Goal: Information Seeking & Learning: Check status

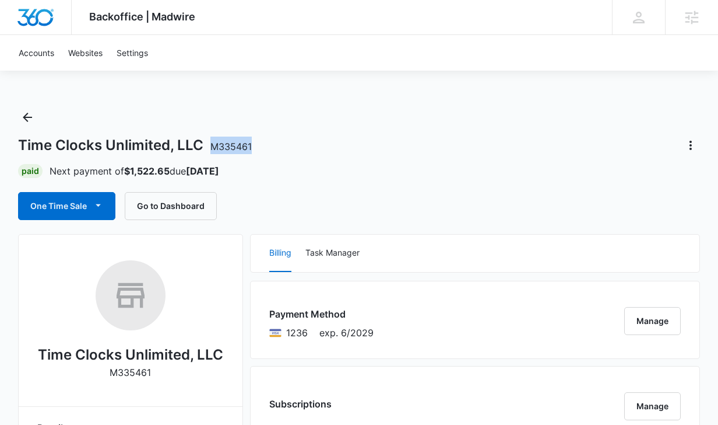
drag, startPoint x: 255, startPoint y: 152, endPoint x: 213, endPoint y: 152, distance: 42.6
click at [213, 152] on div "Time Clocks Unlimited, LLC M335461" at bounding box center [359, 145] width 682 height 19
copy span "M335461"
drag, startPoint x: 252, startPoint y: 148, endPoint x: 209, endPoint y: 148, distance: 43.1
click at [209, 148] on div "Crest Capital Holdings LLC M333062" at bounding box center [359, 145] width 682 height 19
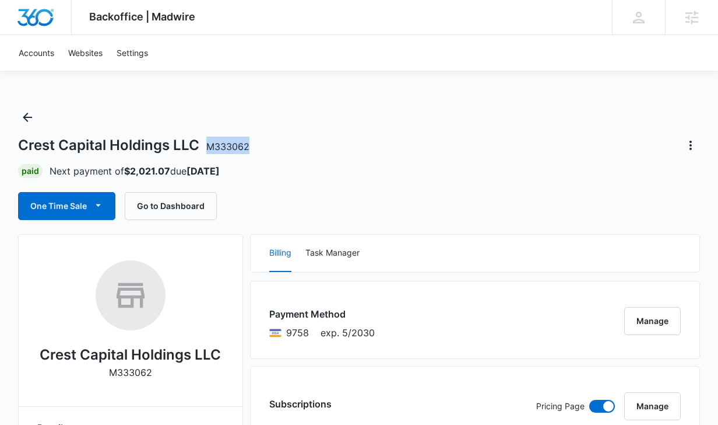
copy span "M333062"
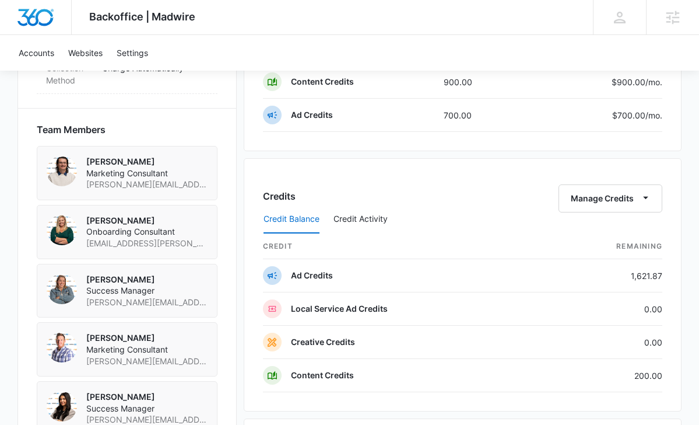
scroll to position [792, 0]
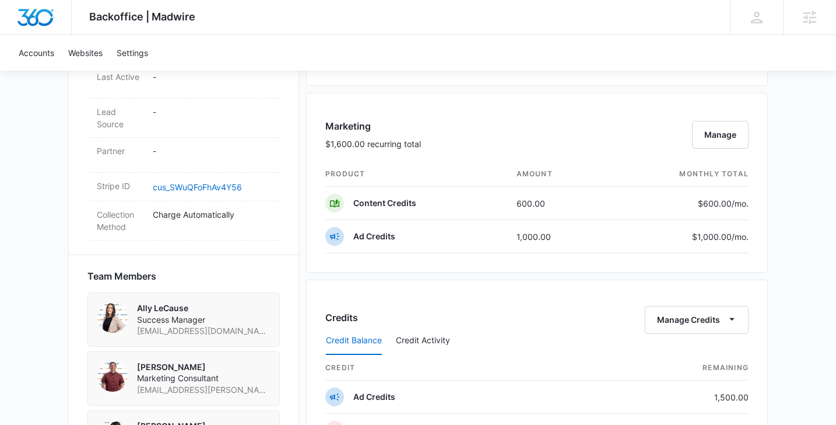
scroll to position [657, 0]
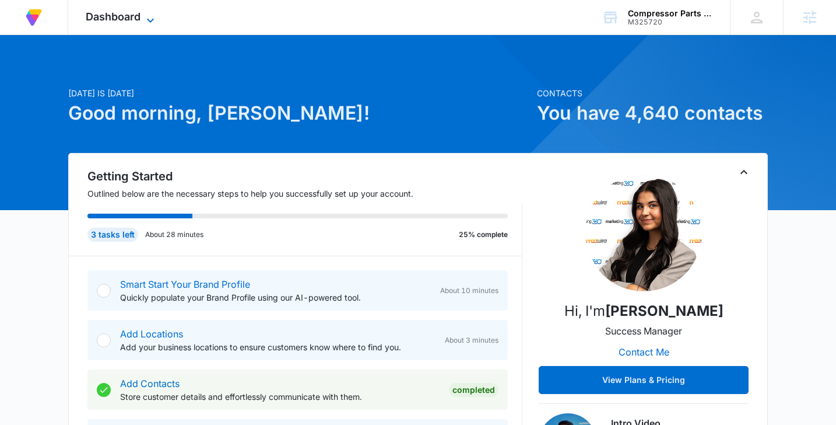
click at [147, 19] on icon at bounding box center [150, 20] width 14 height 14
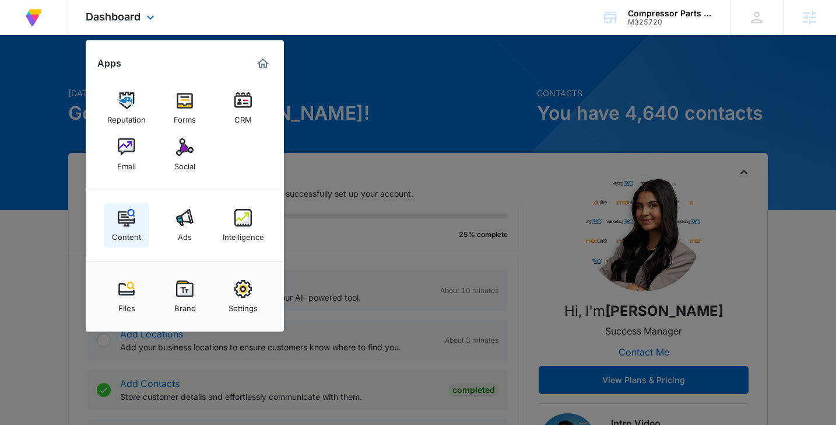
click at [123, 212] on img at bounding box center [126, 217] width 17 height 17
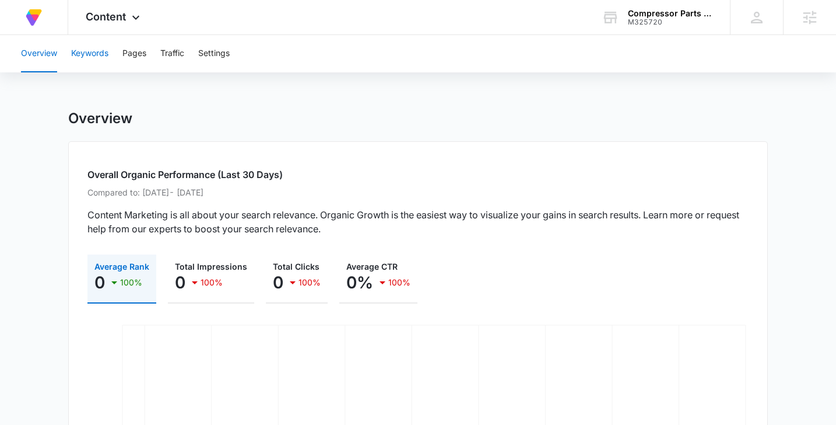
click at [90, 59] on button "Keywords" at bounding box center [89, 53] width 37 height 37
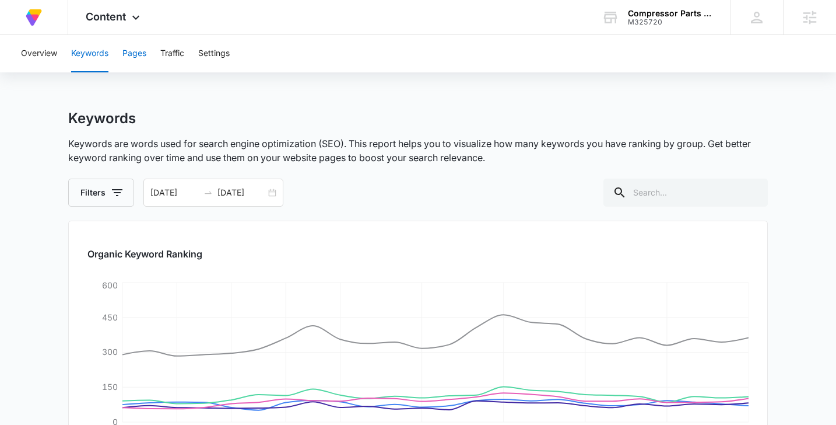
click at [139, 51] on button "Pages" at bounding box center [134, 53] width 24 height 37
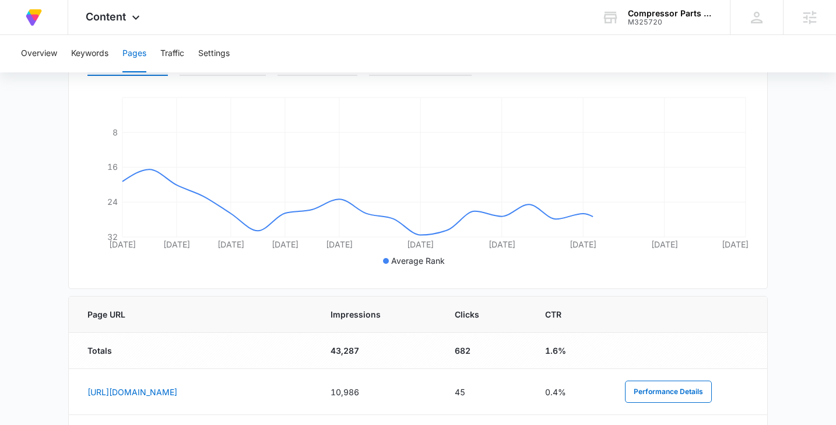
scroll to position [397, 0]
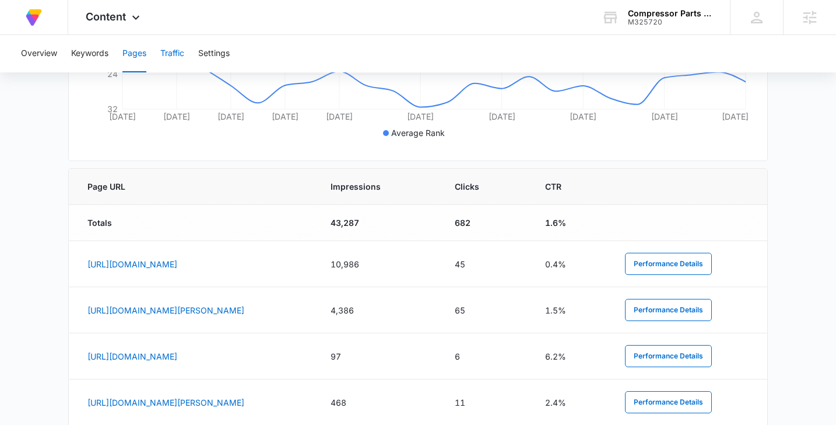
click at [176, 54] on button "Traffic" at bounding box center [172, 53] width 24 height 37
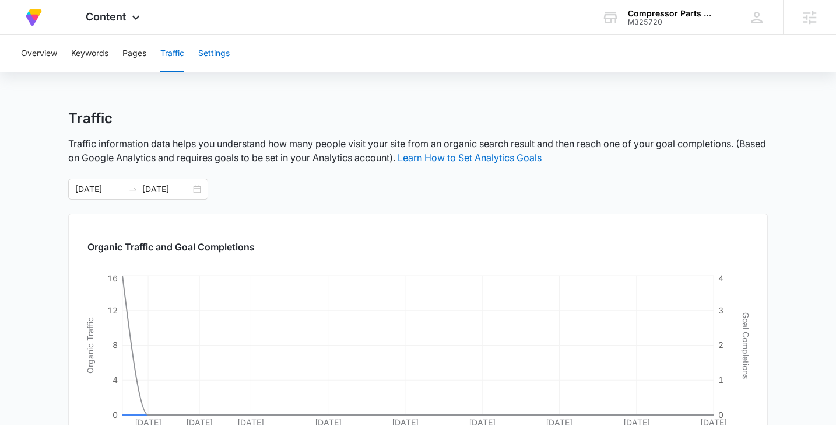
click at [224, 52] on button "Settings" at bounding box center [213, 53] width 31 height 37
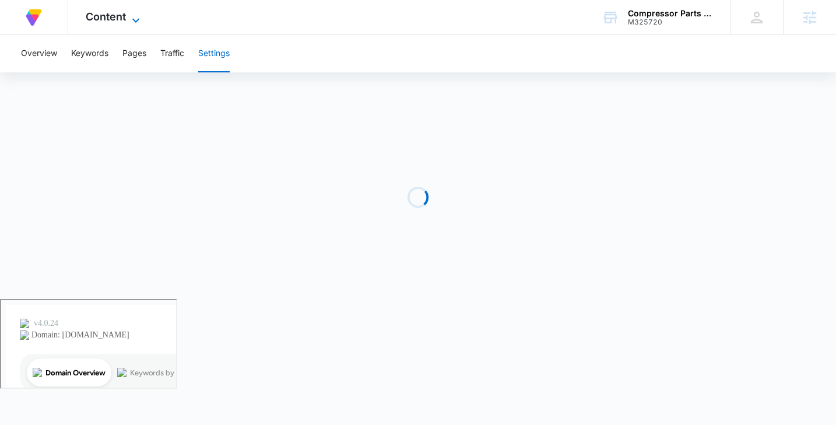
click at [142, 17] on icon at bounding box center [136, 20] width 14 height 14
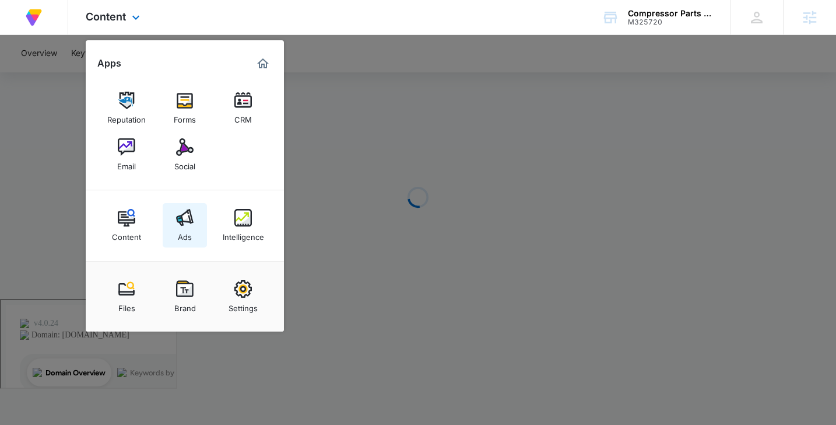
click at [184, 217] on img at bounding box center [184, 217] width 17 height 17
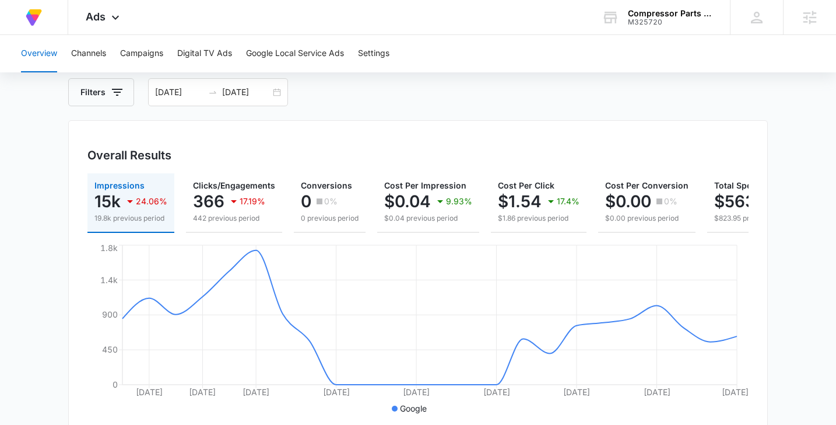
scroll to position [18, 0]
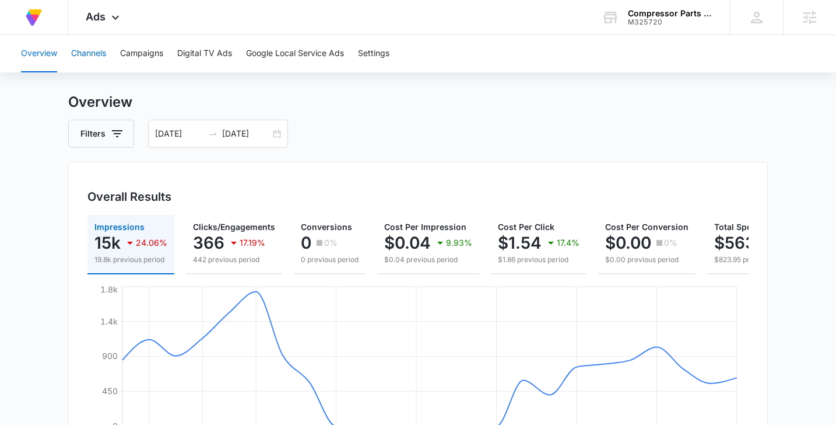
click at [94, 54] on button "Channels" at bounding box center [88, 53] width 35 height 37
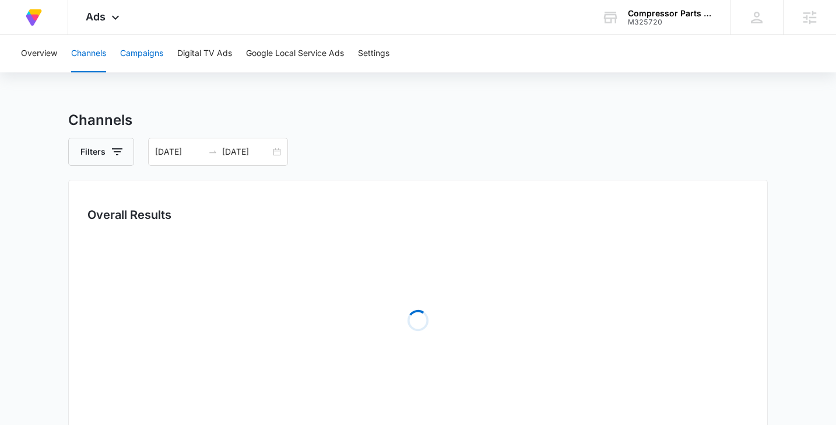
click at [133, 57] on button "Campaigns" at bounding box center [141, 53] width 43 height 37
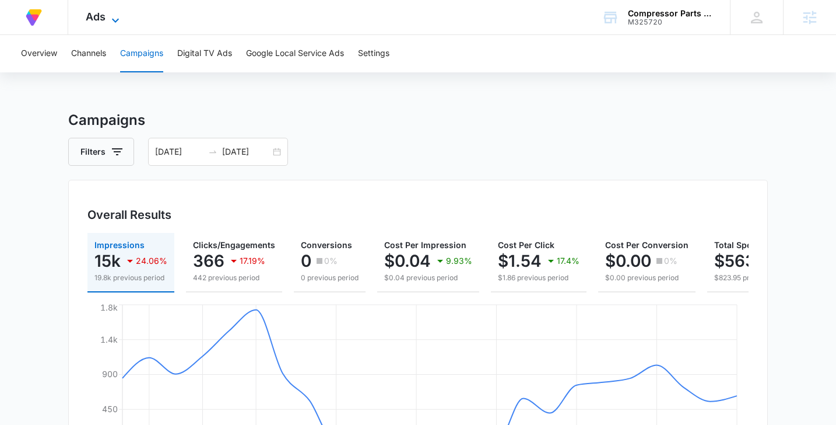
click at [115, 22] on icon at bounding box center [115, 20] width 14 height 14
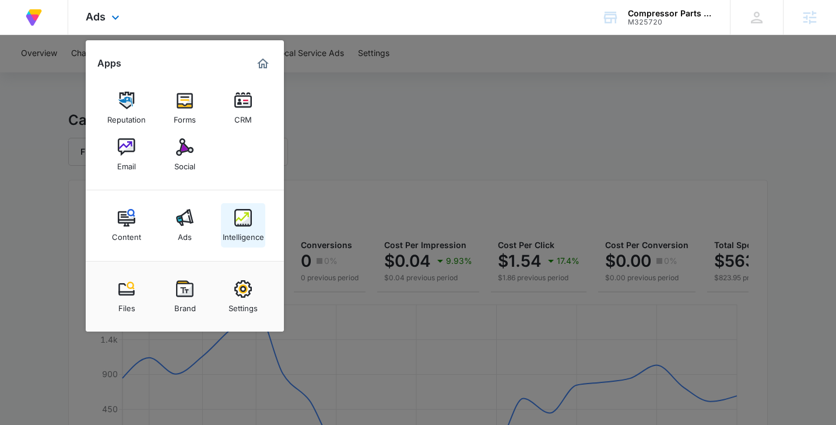
click at [238, 212] on img at bounding box center [242, 217] width 17 height 17
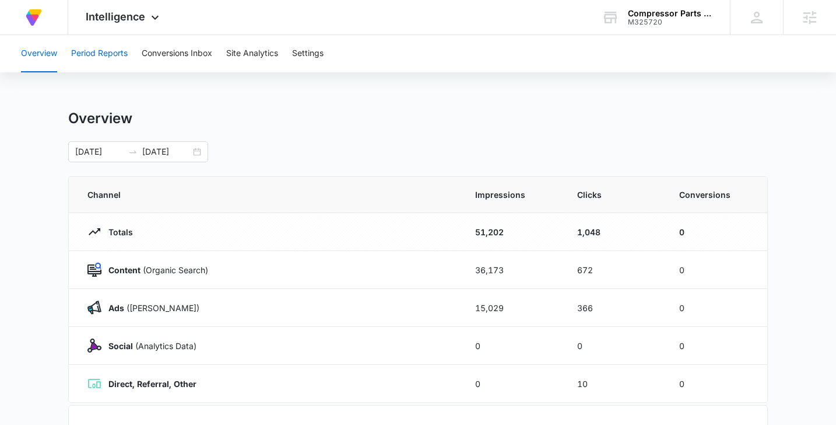
click at [100, 52] on button "Period Reports" at bounding box center [99, 53] width 57 height 37
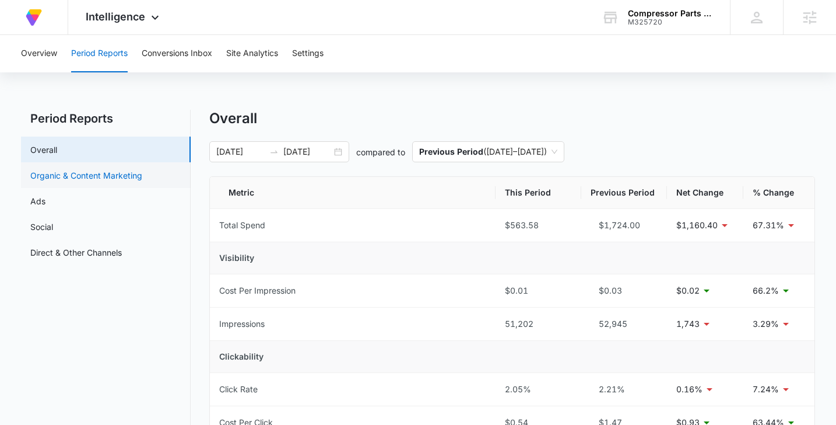
click at [98, 174] on link "Organic & Content Marketing" at bounding box center [86, 175] width 112 height 12
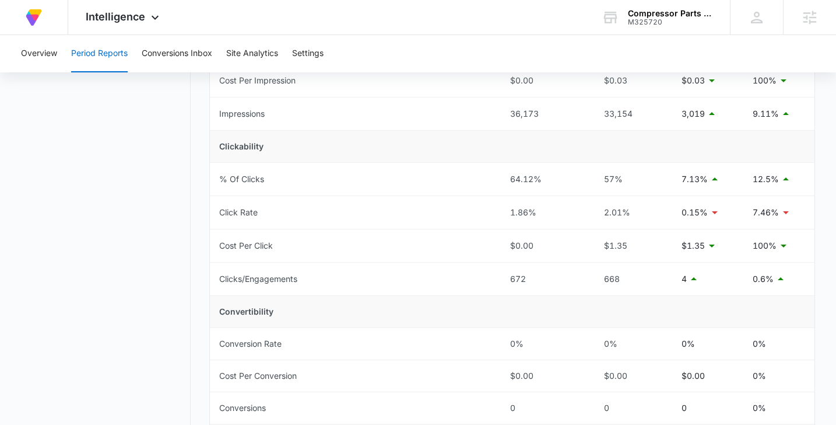
scroll to position [214, 0]
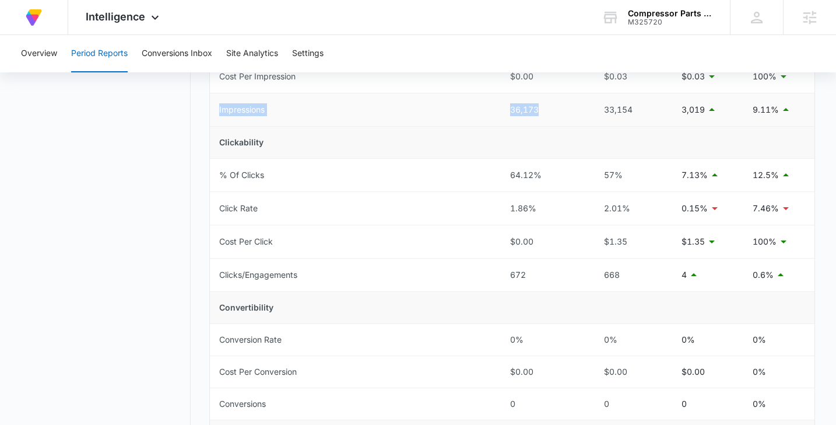
drag, startPoint x: 217, startPoint y: 108, endPoint x: 574, endPoint y: 106, distance: 356.9
click at [574, 106] on tr "Impressions 36,173 33,154 3,019 9.11%" at bounding box center [512, 109] width 605 height 33
click at [574, 106] on div "36,173" at bounding box center [543, 109] width 67 height 13
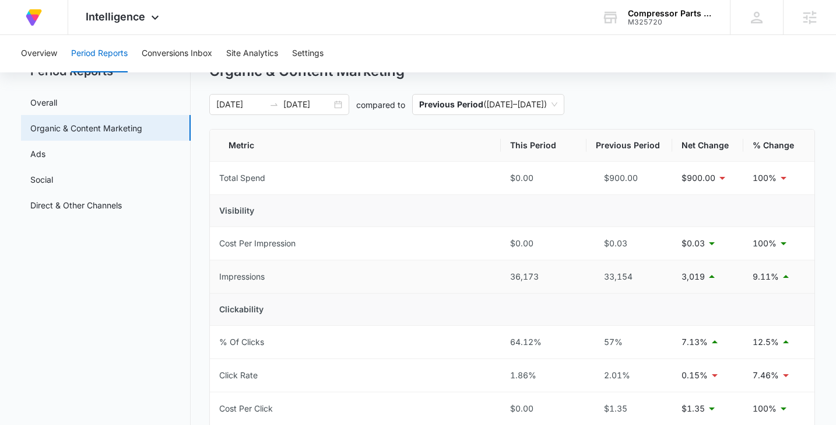
scroll to position [48, 0]
drag, startPoint x: 635, startPoint y: 275, endPoint x: 415, endPoint y: 268, distance: 220.5
click at [415, 268] on tr "Impressions 36,173 33,154 3,019 9.11%" at bounding box center [512, 275] width 605 height 33
click at [342, 98] on div "06/03/2025 06/26/2025" at bounding box center [279, 103] width 140 height 21
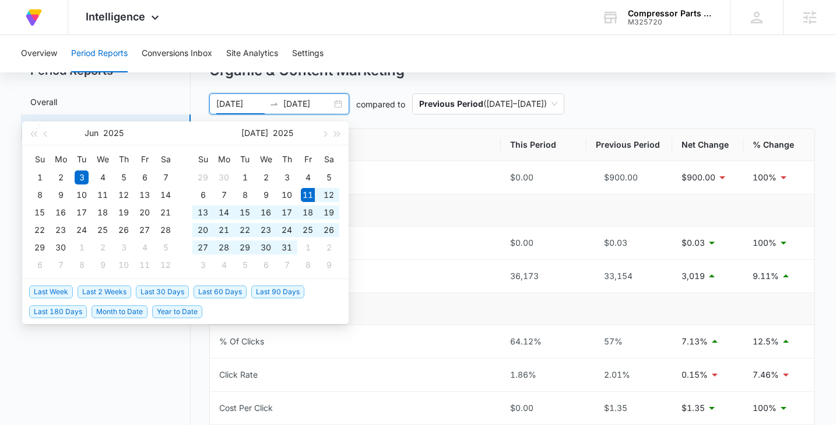
click at [148, 289] on span "Last 30 Days" at bounding box center [162, 291] width 53 height 13
type input "08/01/2025"
type input "08/10/2025"
type input "07/11/2025"
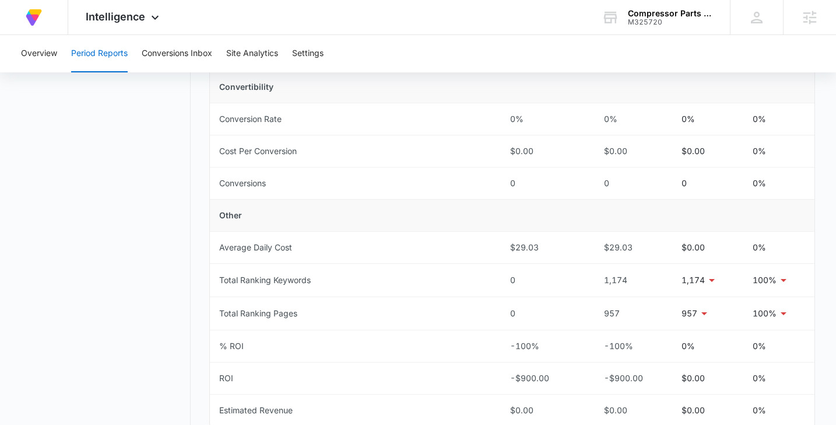
scroll to position [491, 0]
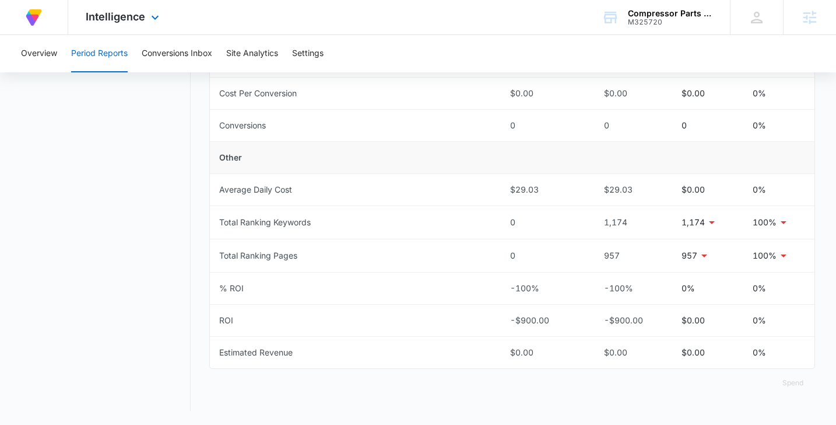
click at [120, 24] on div "Intelligence Apps Reputation Forms CRM Email Social Content Ads Intelligence Fi…" at bounding box center [123, 17] width 111 height 34
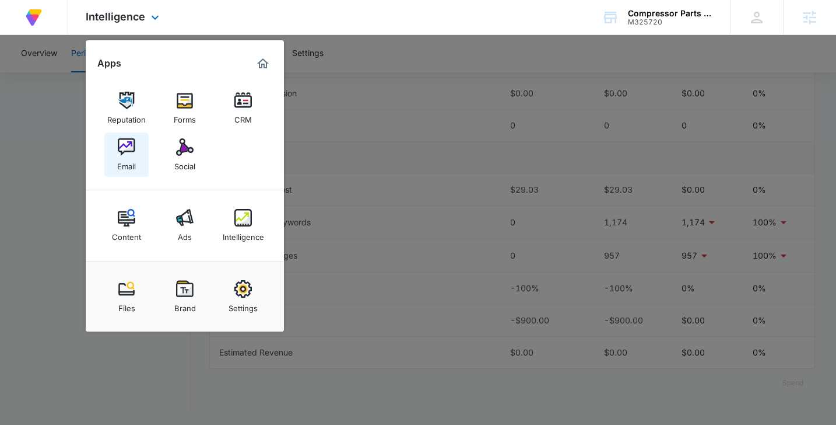
click at [118, 162] on div "Email" at bounding box center [126, 163] width 19 height 15
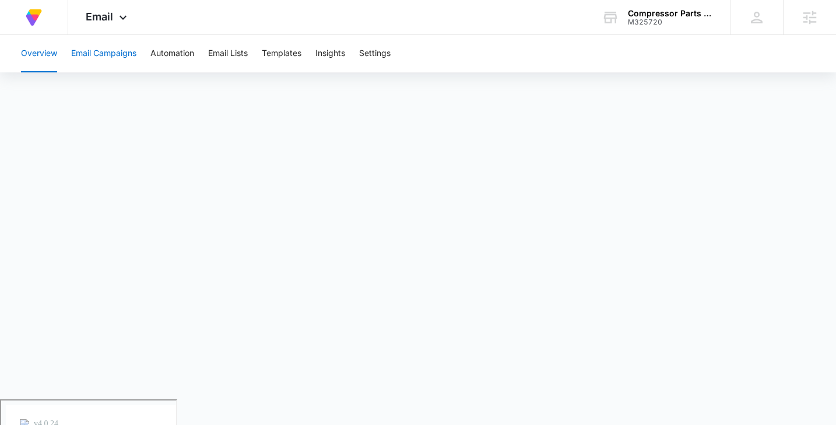
click at [128, 63] on button "Email Campaigns" at bounding box center [103, 53] width 65 height 37
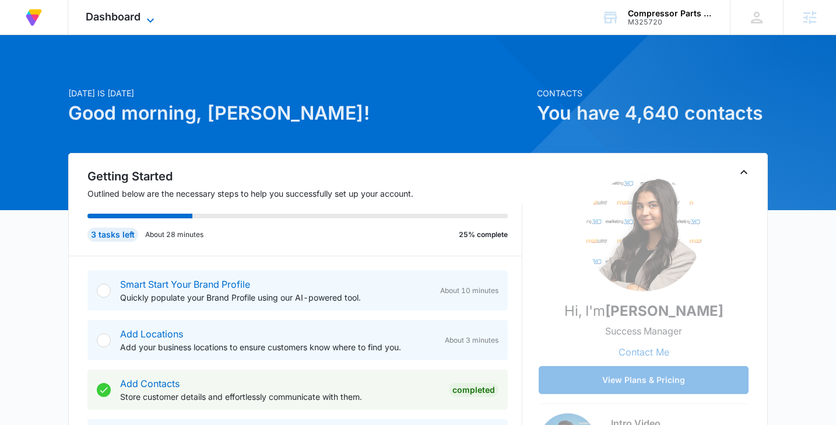
click at [132, 22] on span "Dashboard" at bounding box center [113, 16] width 55 height 12
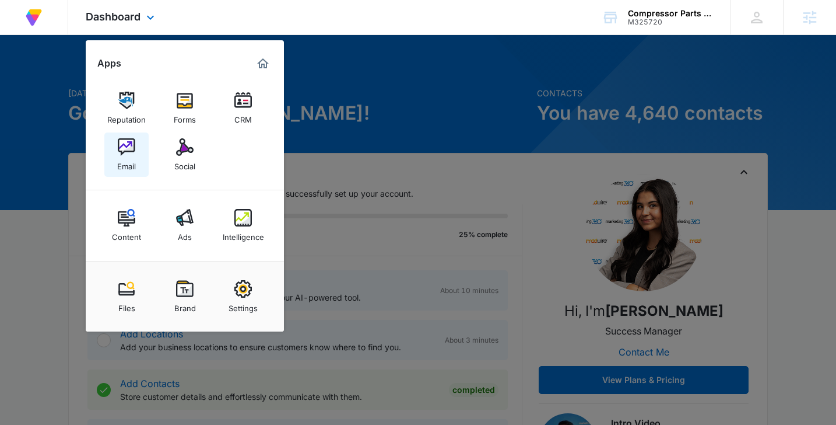
click at [118, 160] on div "Email" at bounding box center [126, 163] width 19 height 15
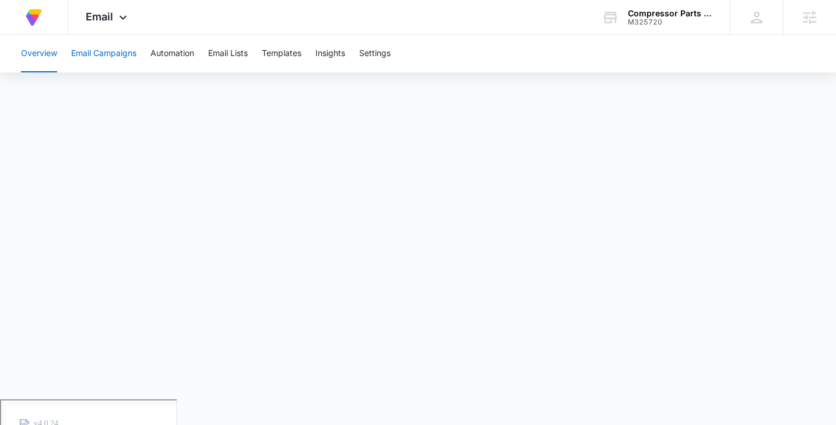
click at [113, 52] on button "Email Campaigns" at bounding box center [103, 53] width 65 height 37
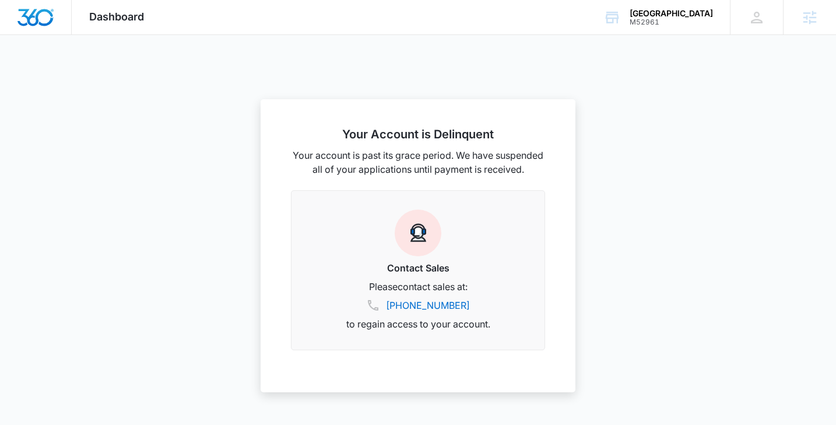
click at [124, 7] on div "Dashboard Apps Reputation Forms CRM Email Social Payments POS Content Ads Intel…" at bounding box center [117, 17] width 90 height 34
drag, startPoint x: 696, startPoint y: 20, endPoint x: 670, endPoint y: 19, distance: 26.2
click at [670, 19] on div "M52961" at bounding box center [671, 22] width 83 height 8
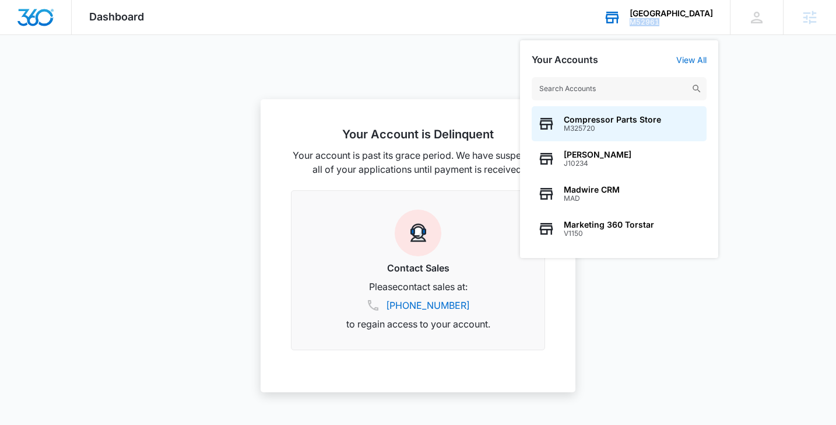
drag, startPoint x: 697, startPoint y: 22, endPoint x: 671, endPoint y: 23, distance: 26.3
click at [671, 23] on div "M52961" at bounding box center [671, 22] width 83 height 8
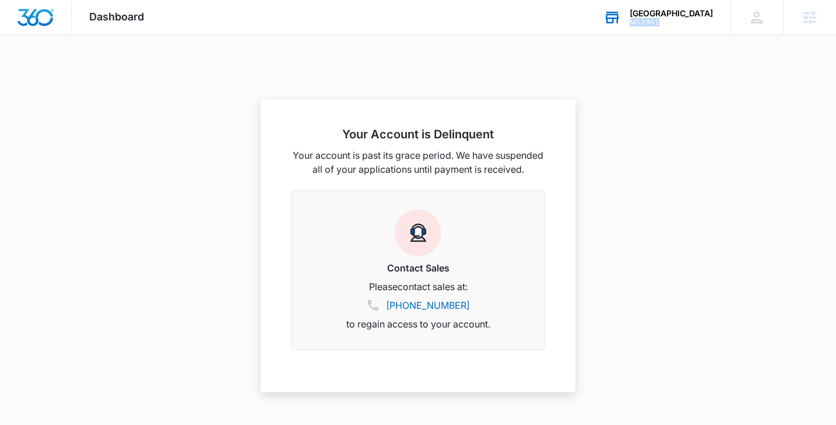
copy div "M52961"
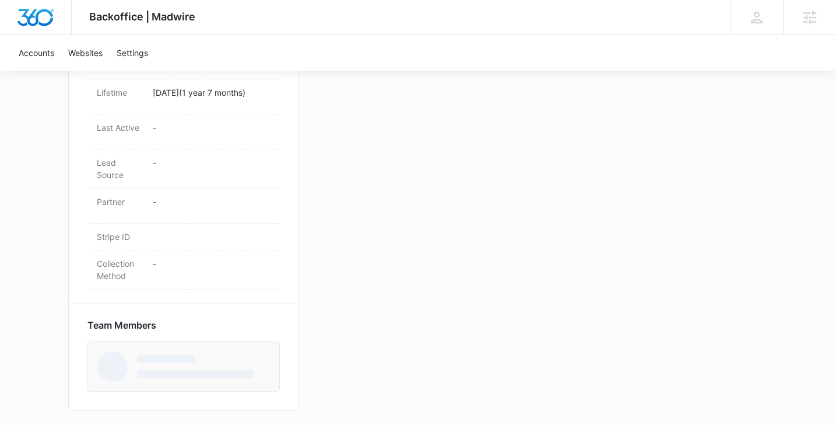
scroll to position [560, 0]
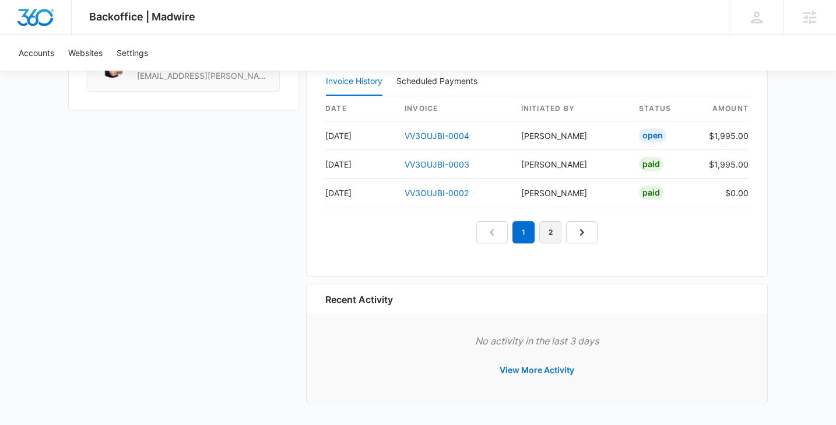
click at [555, 233] on link "2" at bounding box center [550, 232] width 22 height 22
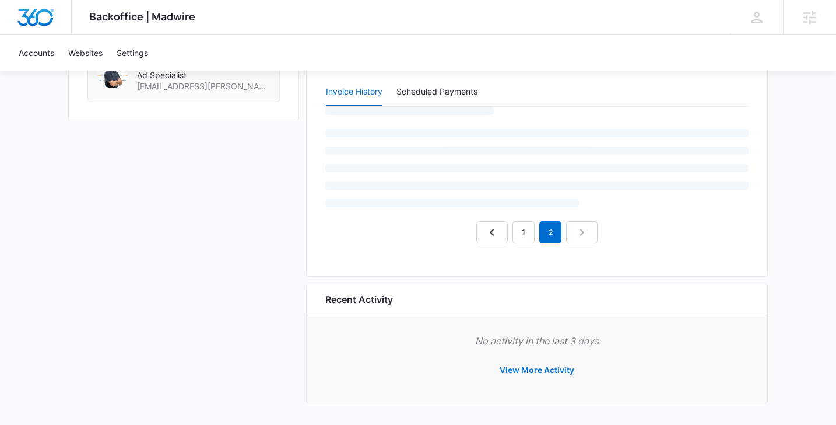
scroll to position [1122, 0]
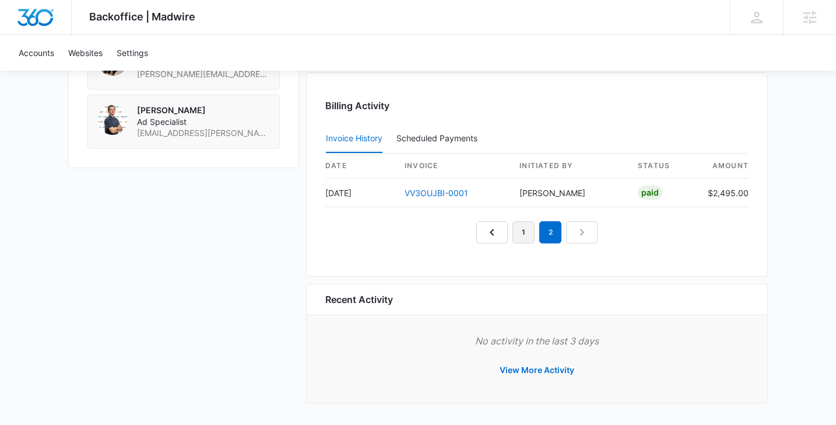
click at [520, 229] on link "1" at bounding box center [524, 232] width 22 height 22
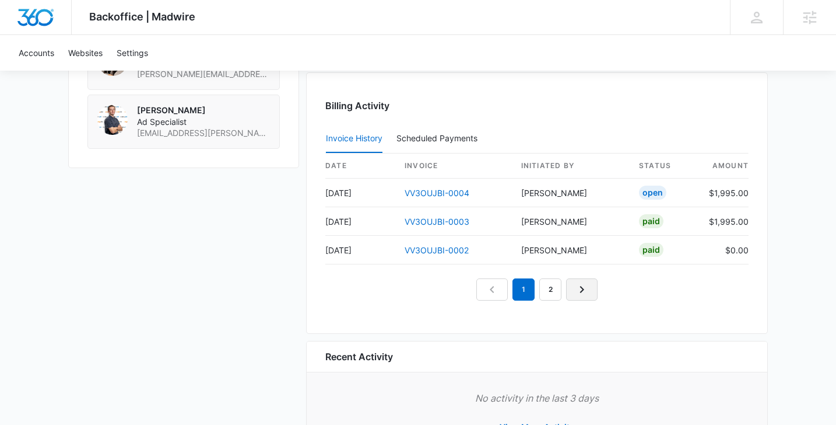
click at [584, 287] on icon "Next Page" at bounding box center [582, 289] width 14 height 14
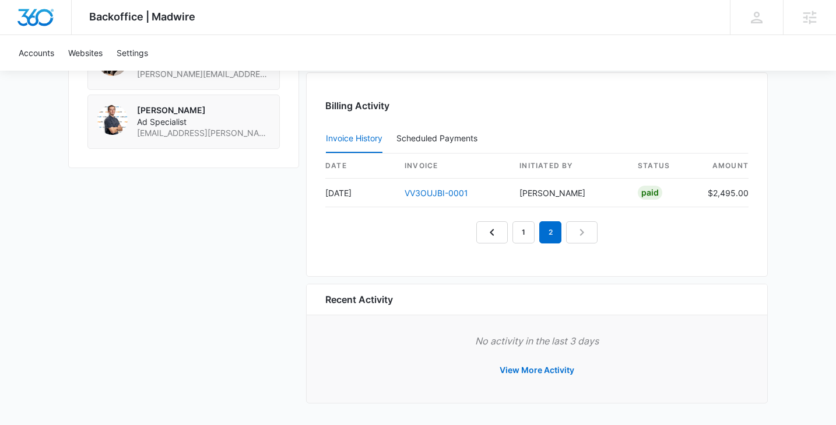
click at [511, 237] on nav "1 2" at bounding box center [536, 232] width 121 height 22
click at [515, 237] on link "1" at bounding box center [524, 232] width 22 height 22
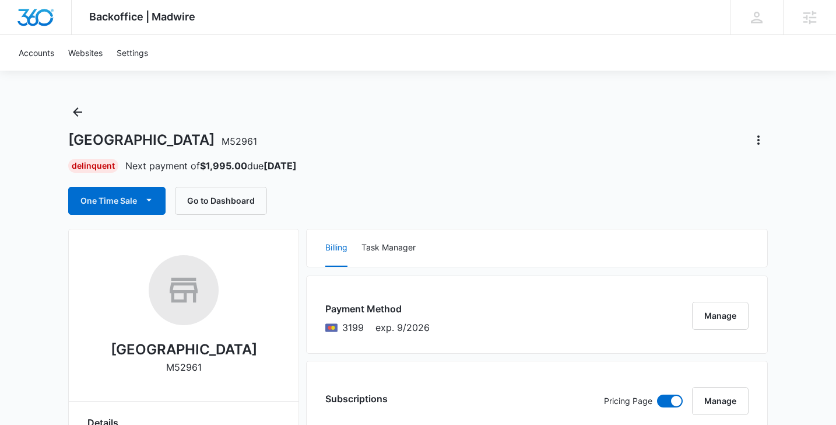
scroll to position [0, 0]
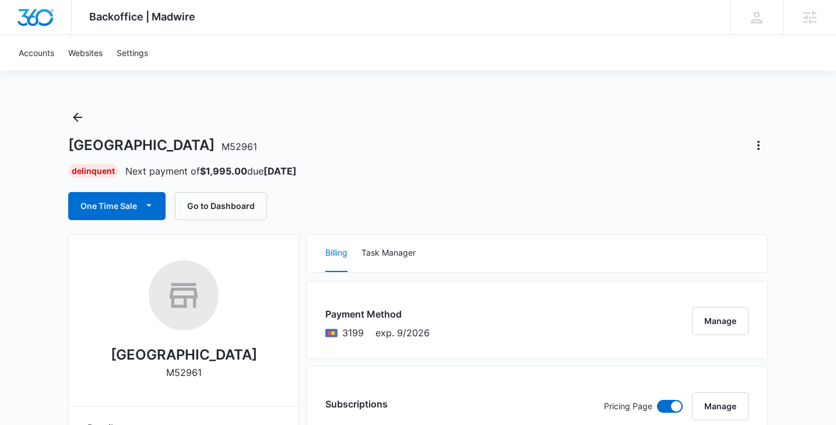
click at [547, 44] on div "Accounts Websites Settings" at bounding box center [418, 53] width 813 height 36
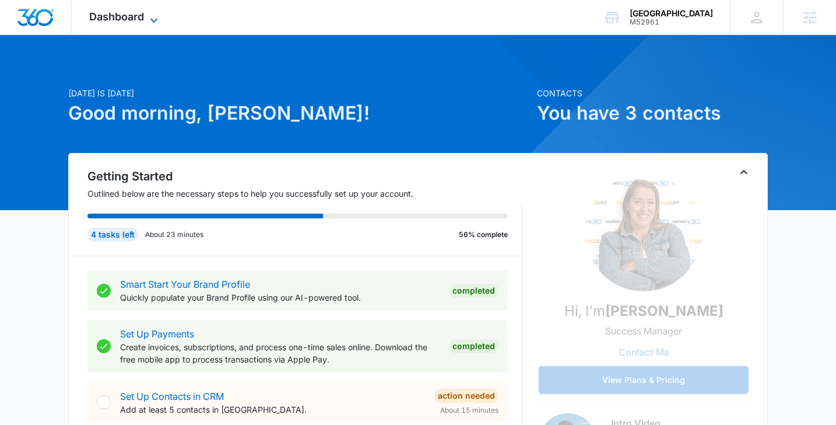
click at [94, 17] on span "Dashboard" at bounding box center [116, 16] width 55 height 12
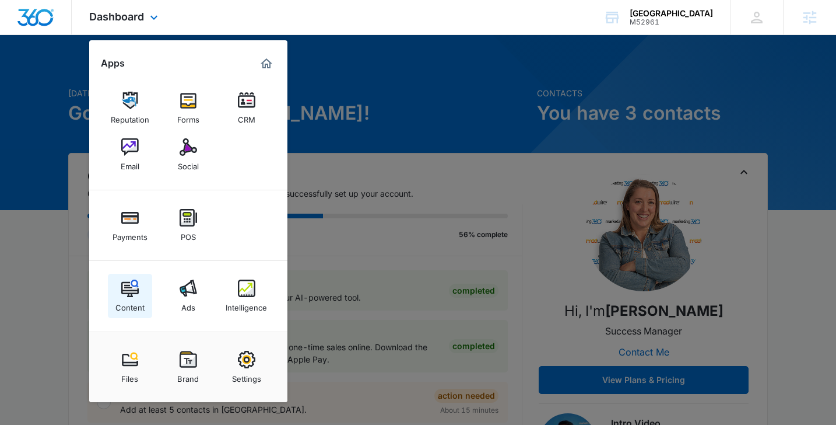
click at [132, 303] on div "Content" at bounding box center [129, 304] width 29 height 15
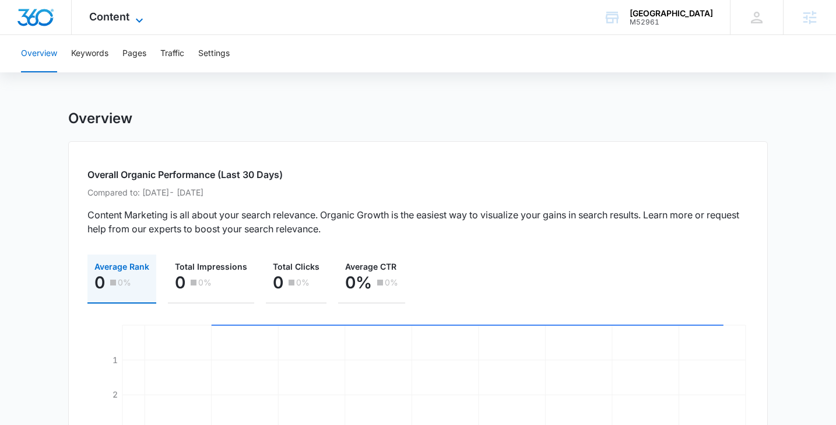
click at [116, 12] on span "Content" at bounding box center [109, 16] width 40 height 12
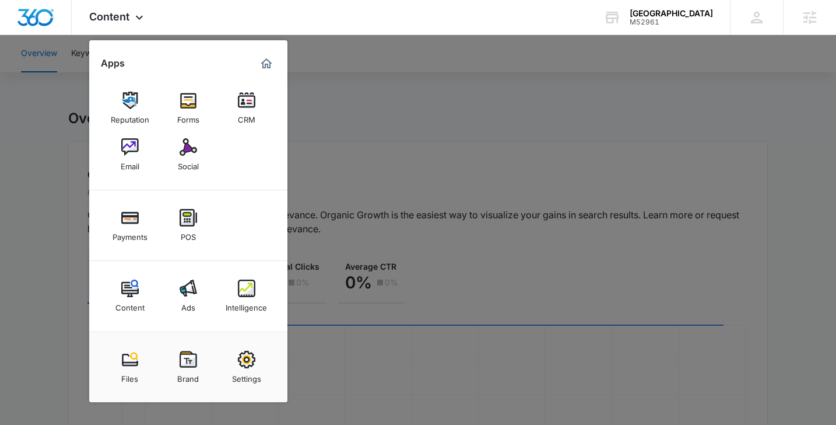
click at [329, 152] on div at bounding box center [418, 212] width 836 height 425
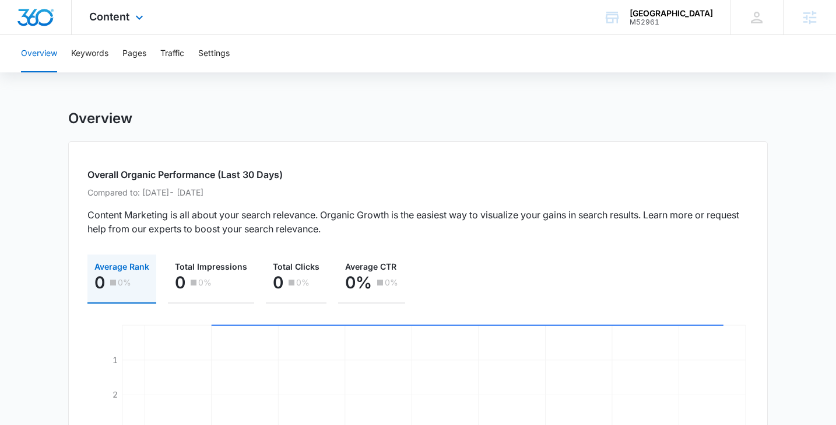
click at [127, 26] on div "Content Apps Reputation Forms CRM Email Social Payments POS Content Ads Intelli…" at bounding box center [118, 17] width 92 height 34
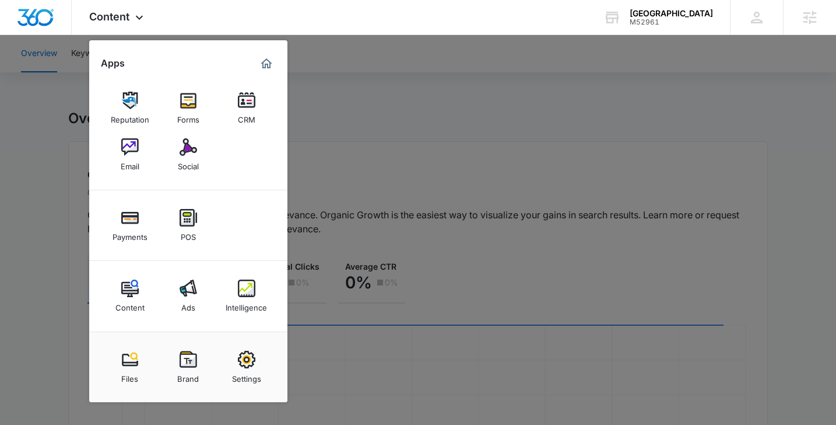
click at [373, 111] on div at bounding box center [418, 212] width 836 height 425
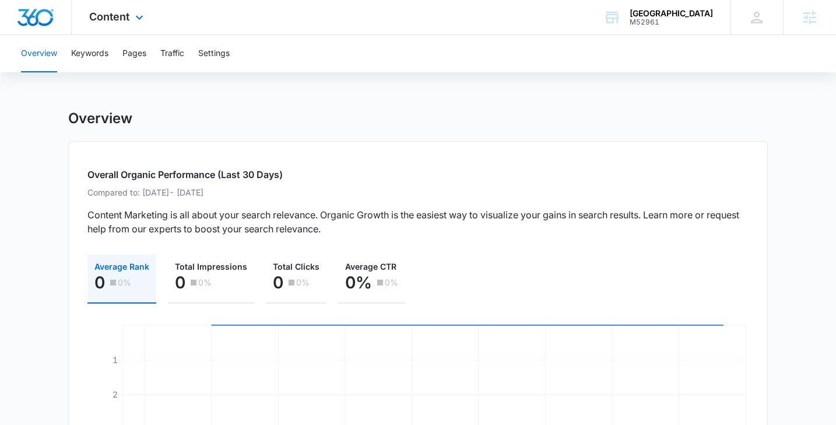
click at [123, 27] on div "Content Apps Reputation Forms CRM Email Social Payments POS Content Ads Intelli…" at bounding box center [118, 17] width 92 height 34
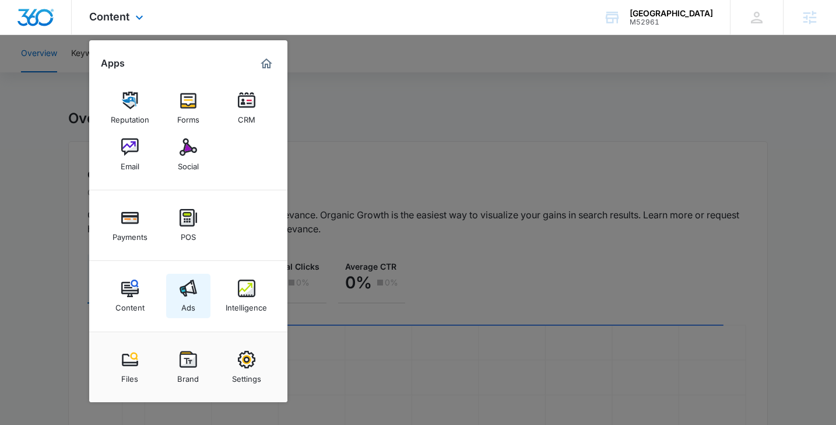
click at [173, 300] on link "Ads" at bounding box center [188, 295] width 44 height 44
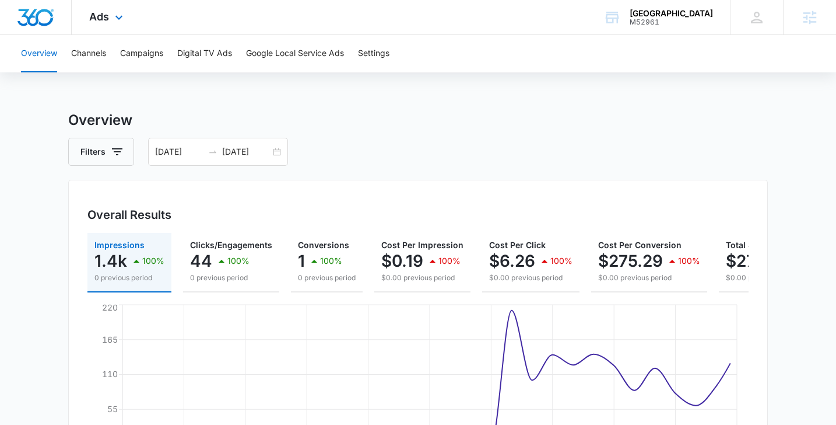
click at [116, 24] on div "Ads Apps Reputation Forms CRM Email Social Payments POS Content Ads Intelligenc…" at bounding box center [108, 17] width 72 height 34
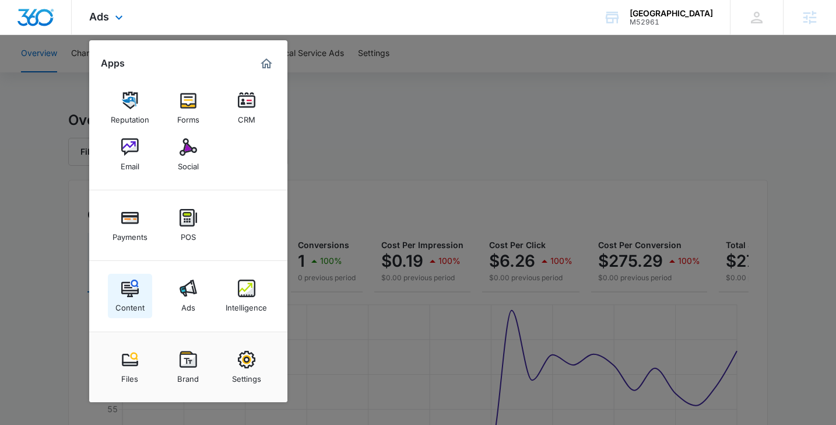
click at [121, 289] on img at bounding box center [129, 287] width 17 height 17
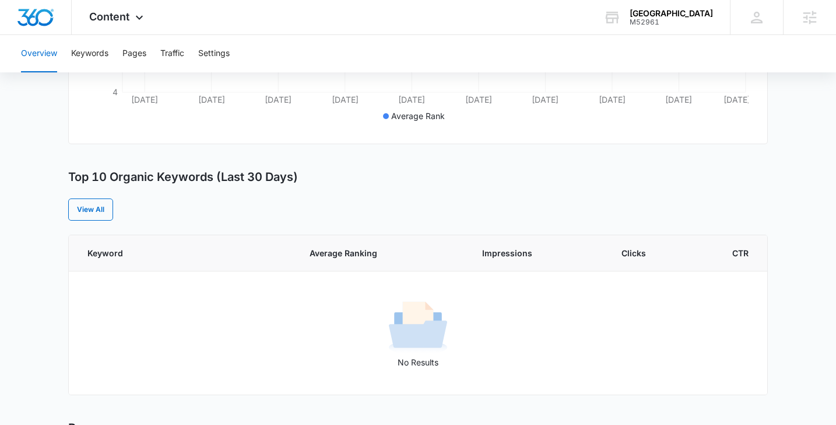
scroll to position [373, 0]
click at [103, 22] on span "Content" at bounding box center [109, 16] width 40 height 12
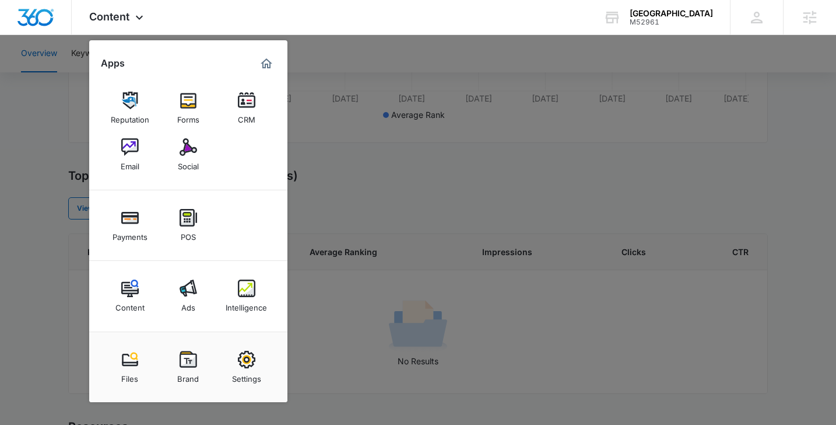
click at [411, 180] on div at bounding box center [418, 212] width 836 height 425
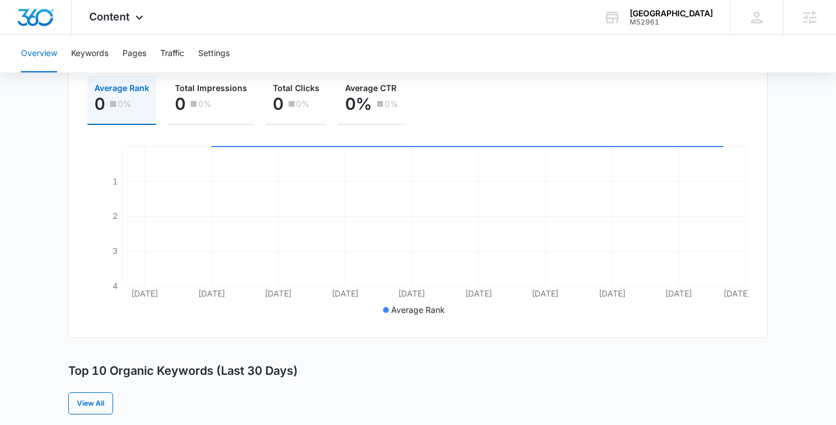
scroll to position [0, 0]
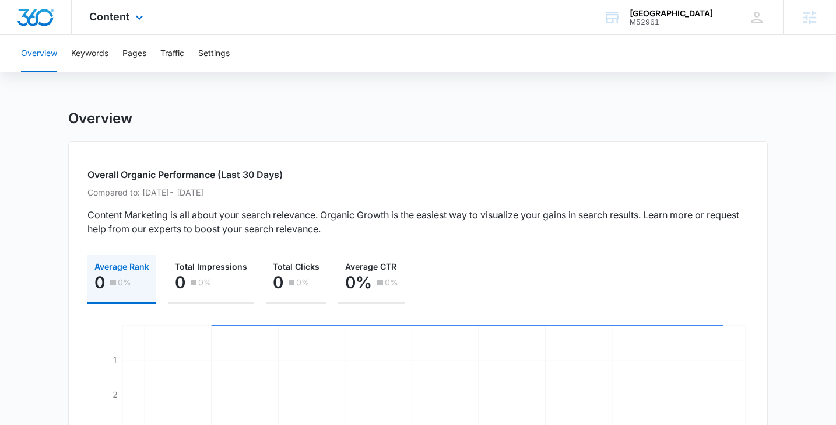
click at [124, 9] on div "Content Apps Reputation Forms CRM Email Social Payments POS Content Ads Intelli…" at bounding box center [118, 17] width 92 height 34
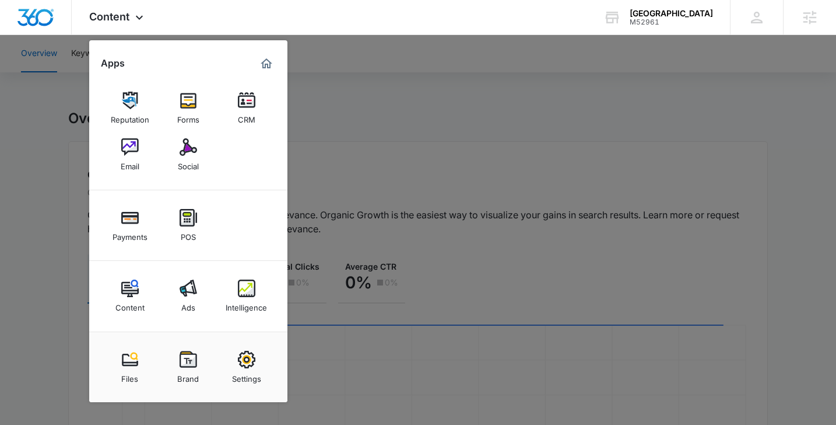
click at [399, 94] on div at bounding box center [418, 212] width 836 height 425
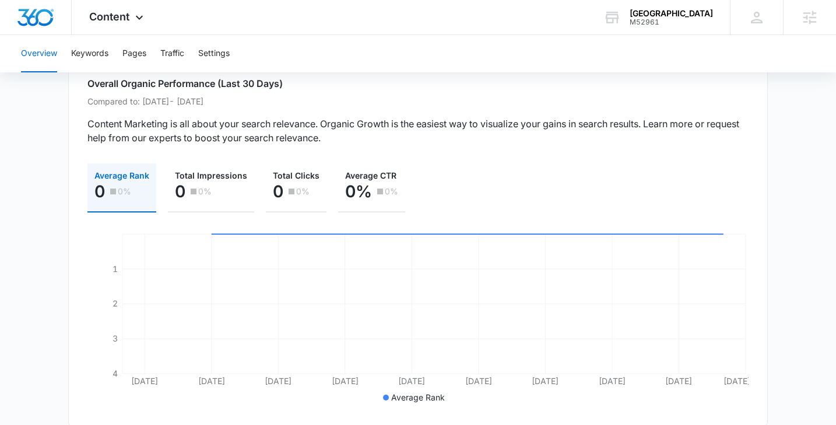
scroll to position [90, 0]
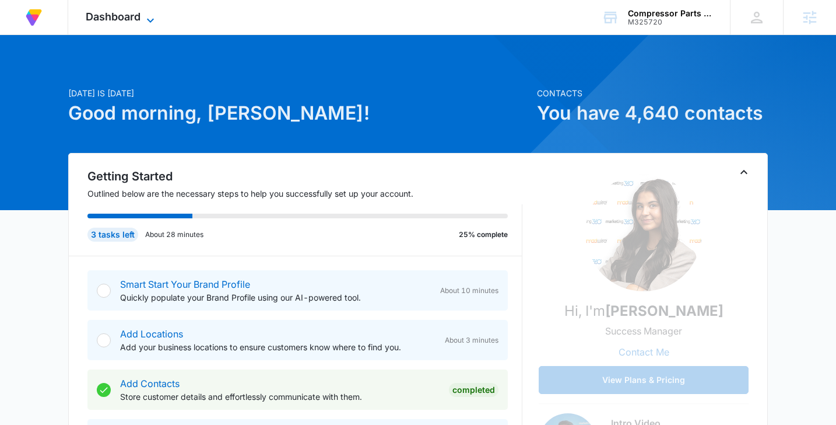
click at [117, 17] on span "Dashboard" at bounding box center [113, 16] width 55 height 12
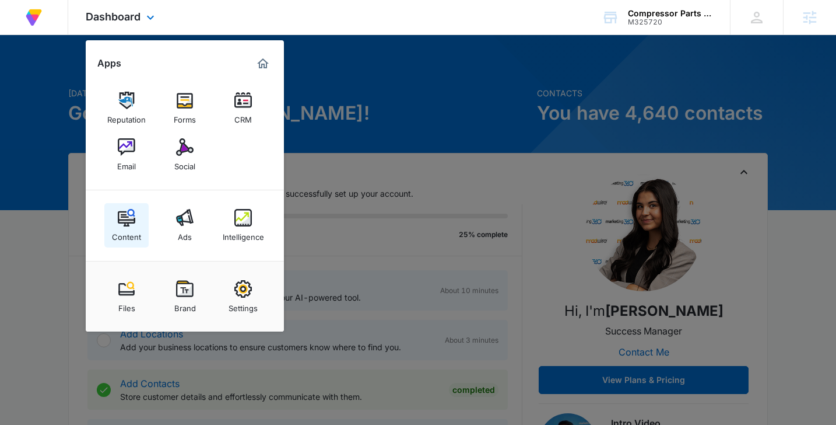
click at [128, 214] on img at bounding box center [126, 217] width 17 height 17
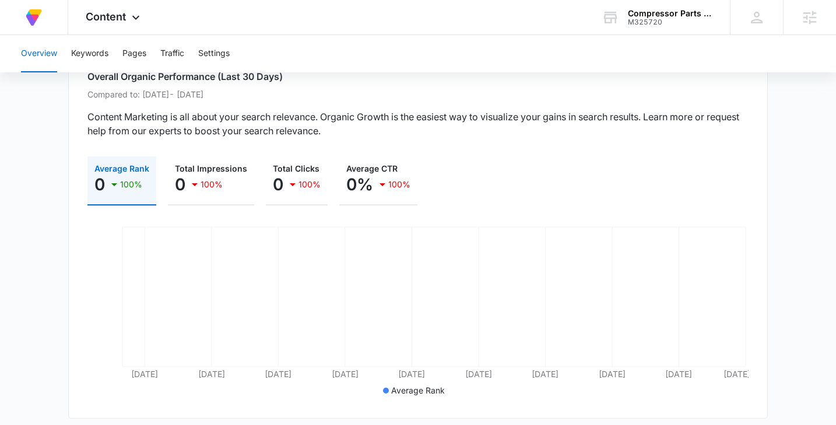
scroll to position [100, 0]
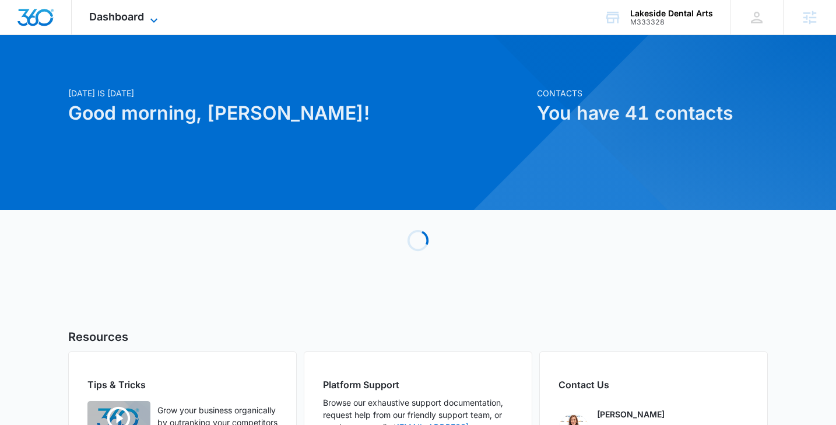
click at [133, 15] on span "Dashboard" at bounding box center [116, 16] width 55 height 12
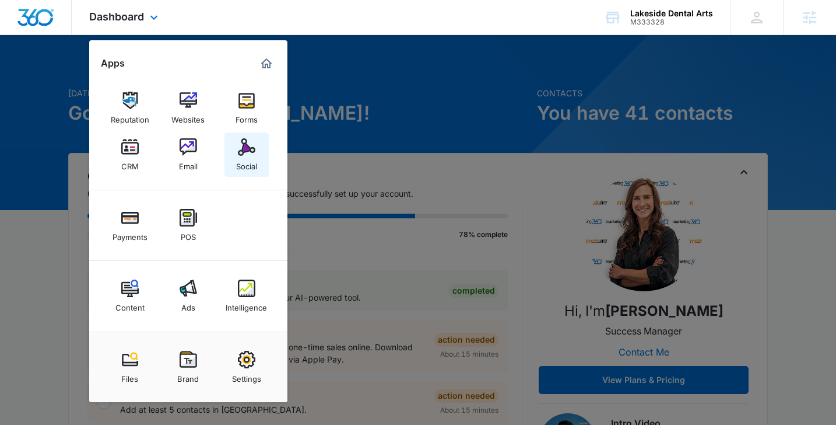
click at [239, 142] on img at bounding box center [246, 146] width 17 height 17
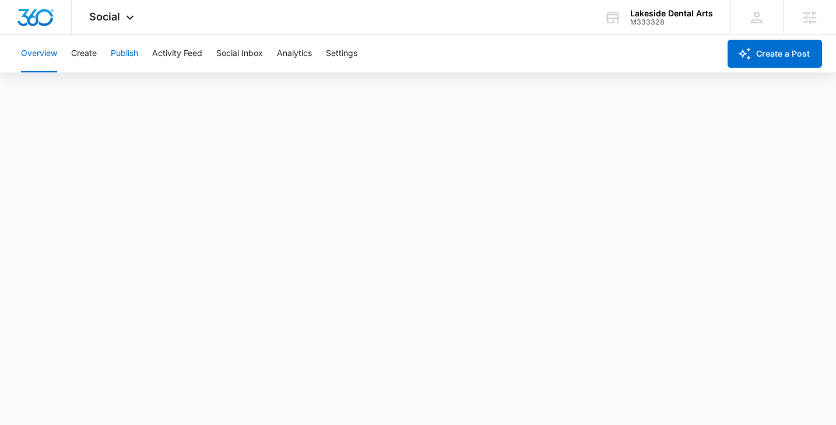
click at [135, 52] on button "Publish" at bounding box center [124, 53] width 27 height 37
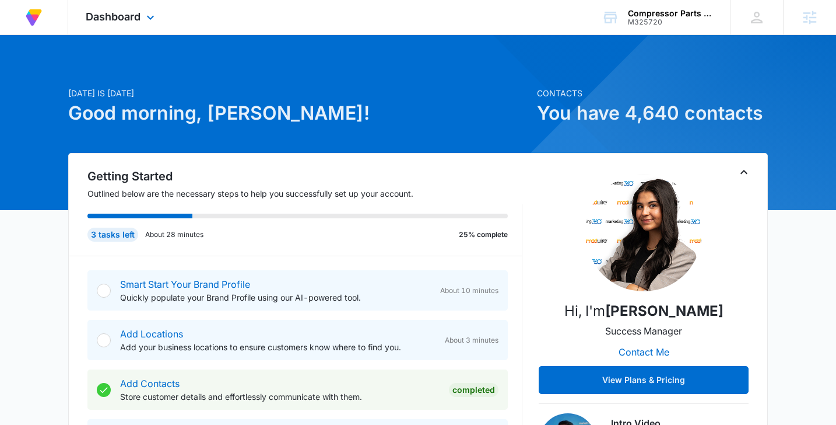
click at [100, 24] on div "Dashboard Apps Reputation Forms CRM Email Social Content Ads Intelligence Files…" at bounding box center [121, 17] width 107 height 34
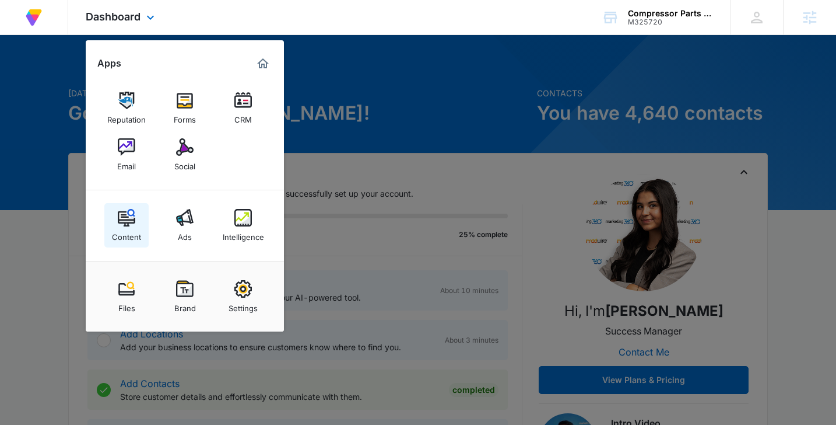
click at [130, 231] on div "Content" at bounding box center [126, 233] width 29 height 15
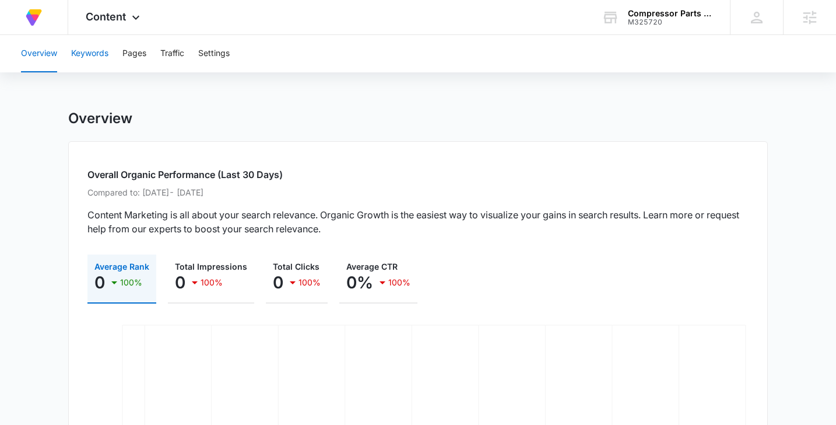
click at [92, 52] on button "Keywords" at bounding box center [89, 53] width 37 height 37
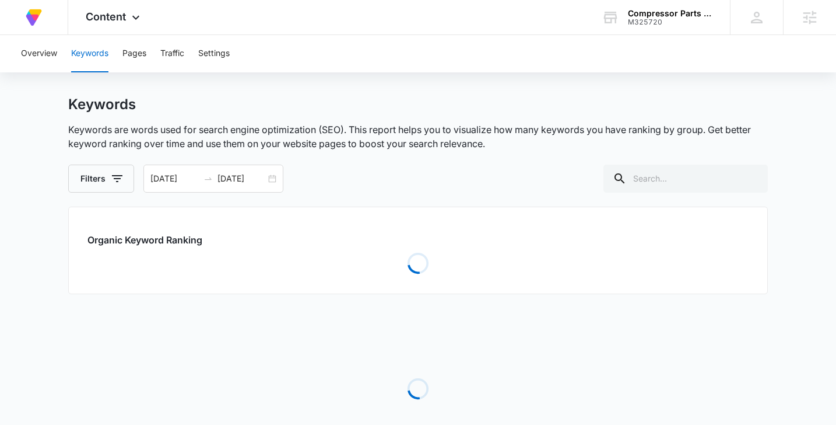
scroll to position [17, 0]
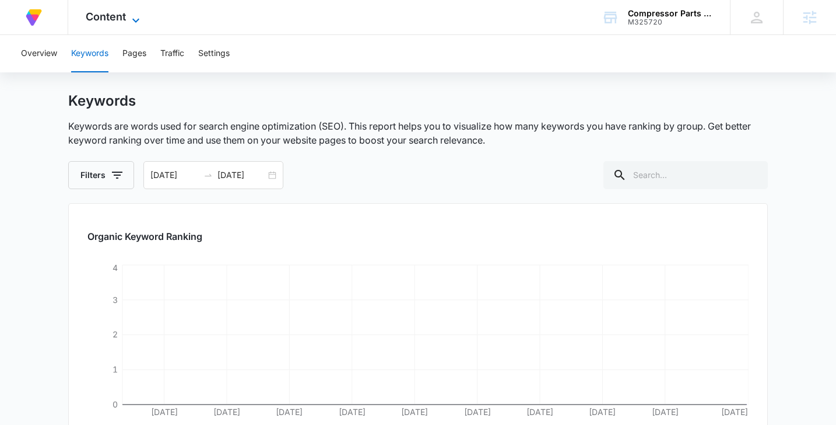
click at [106, 17] on span "Content" at bounding box center [106, 16] width 40 height 12
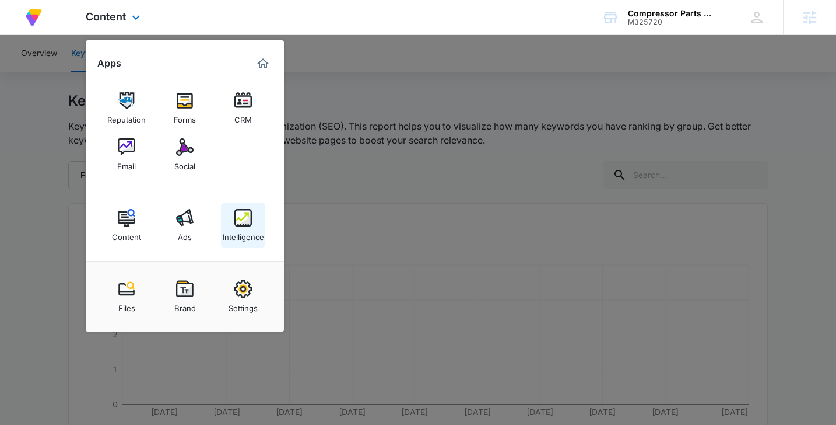
click at [240, 238] on div "Intelligence" at bounding box center [243, 233] width 41 height 15
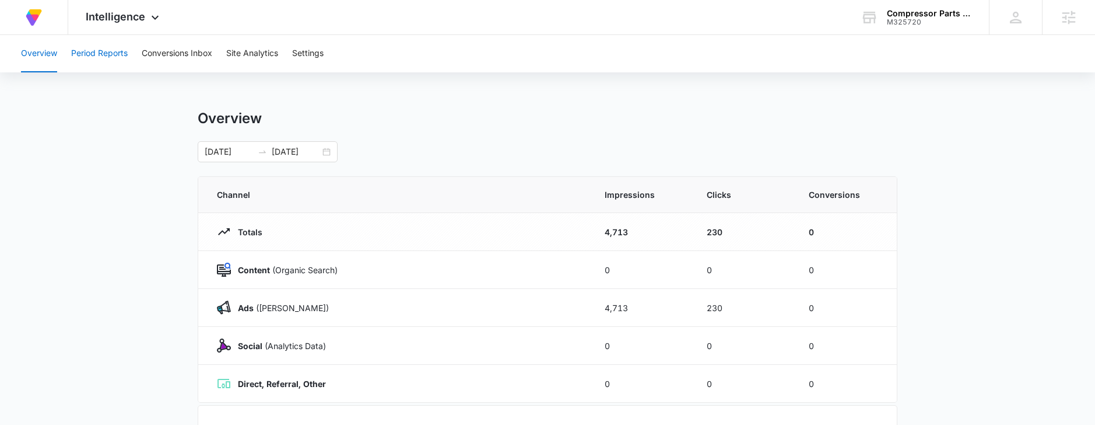
click at [117, 57] on button "Period Reports" at bounding box center [99, 53] width 57 height 37
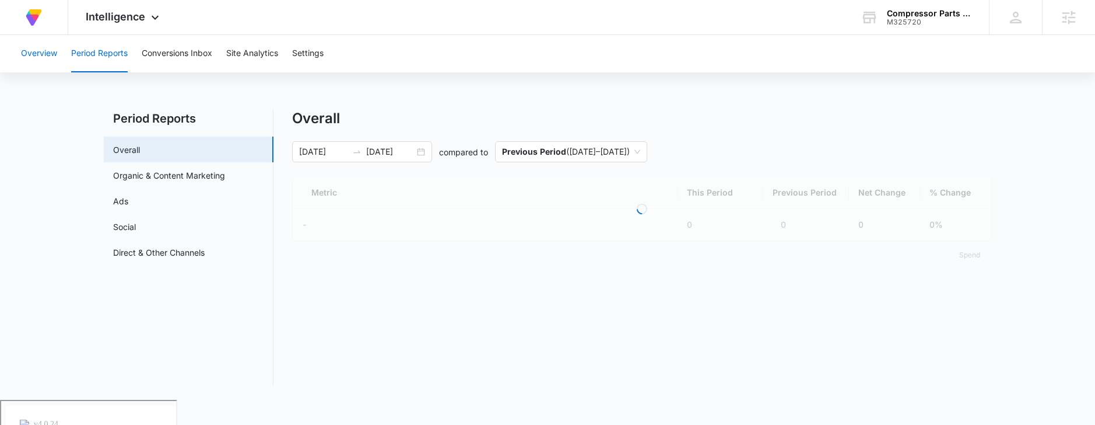
click at [34, 48] on button "Overview" at bounding box center [39, 53] width 36 height 37
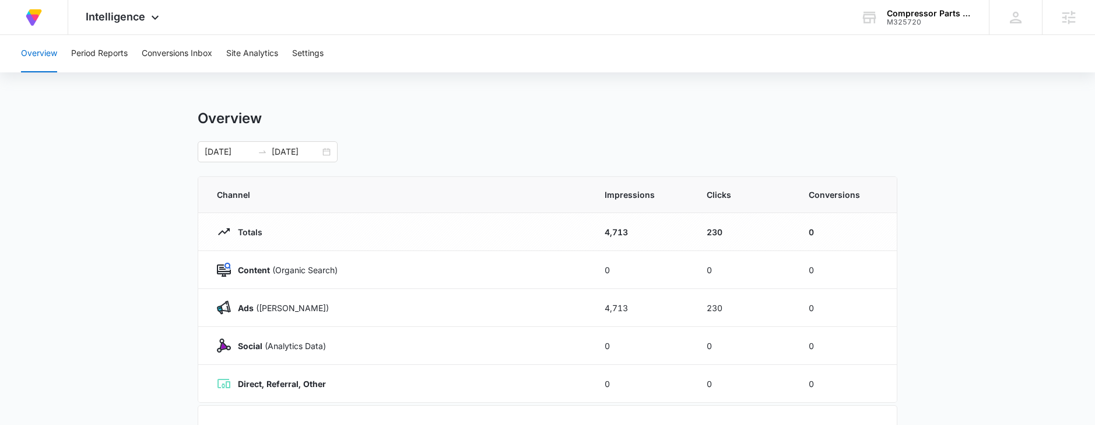
scroll to position [4, 0]
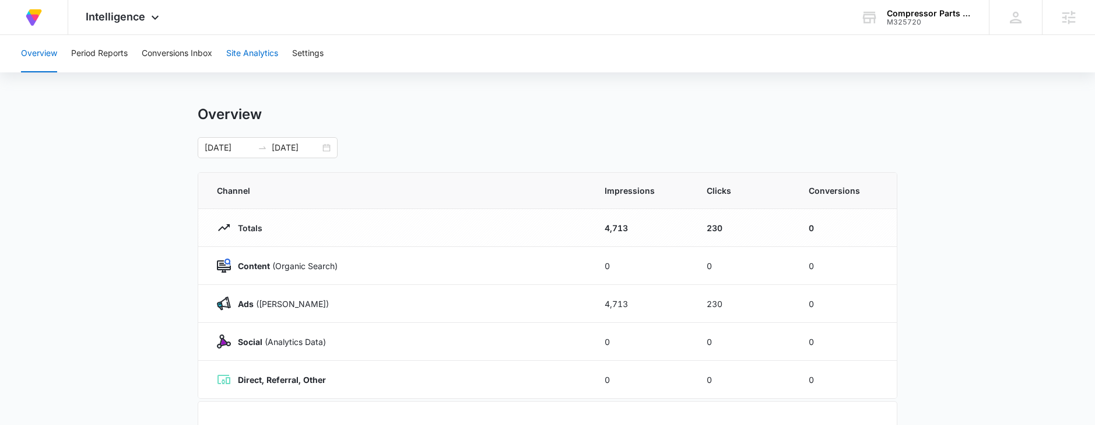
click at [252, 52] on button "Site Analytics" at bounding box center [252, 53] width 52 height 37
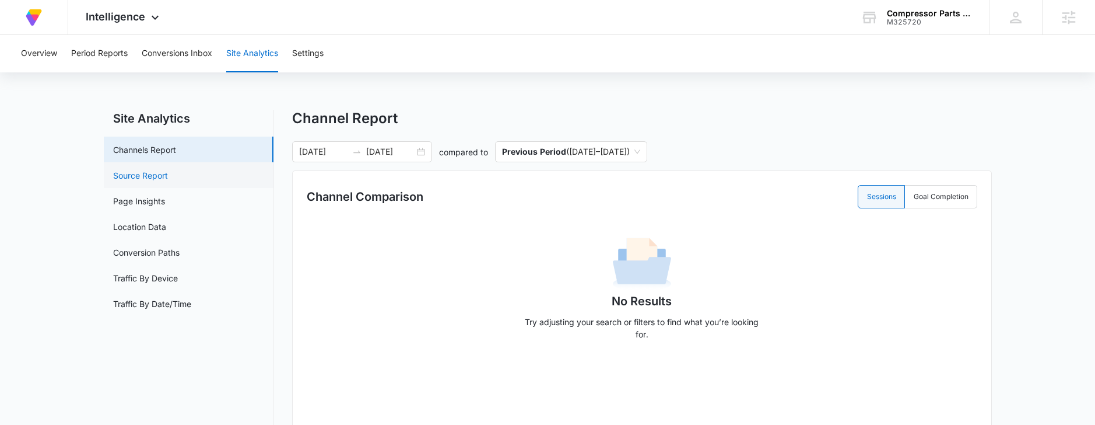
click at [153, 170] on link "Source Report" at bounding box center [140, 175] width 55 height 12
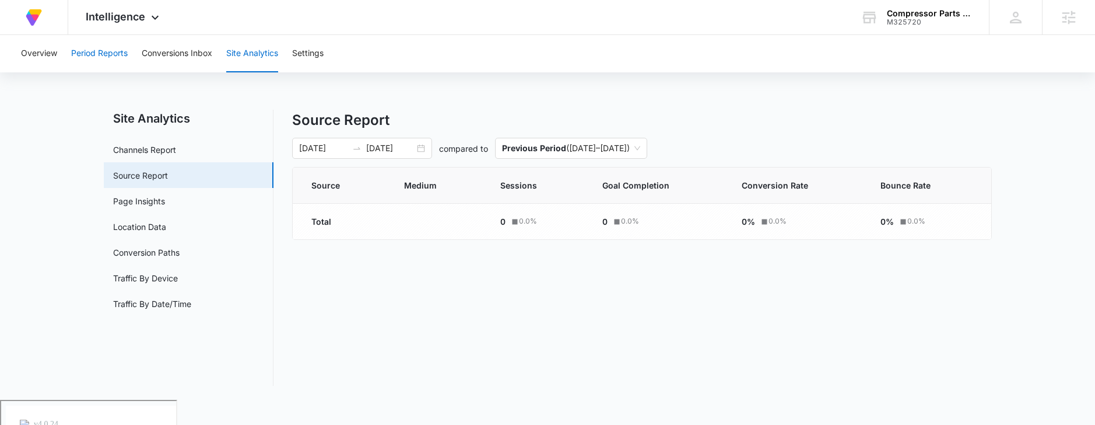
click at [108, 51] on button "Period Reports" at bounding box center [99, 53] width 57 height 37
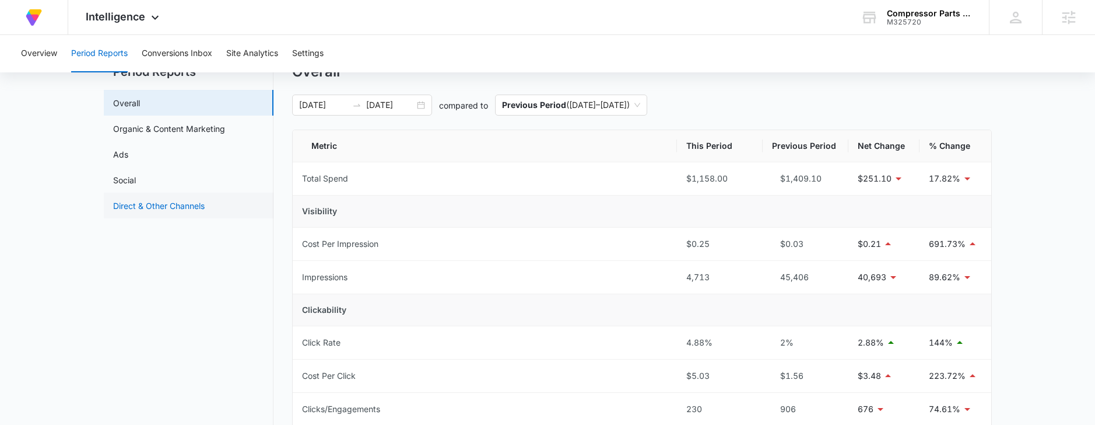
scroll to position [45, 0]
click at [419, 107] on div "[DATE] [DATE]" at bounding box center [362, 106] width 140 height 21
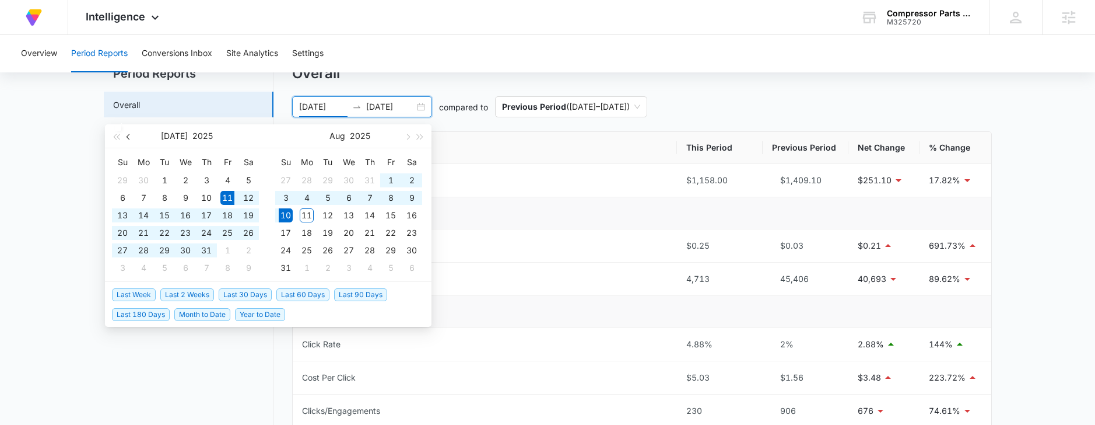
click at [129, 136] on span "button" at bounding box center [130, 137] width 6 height 6
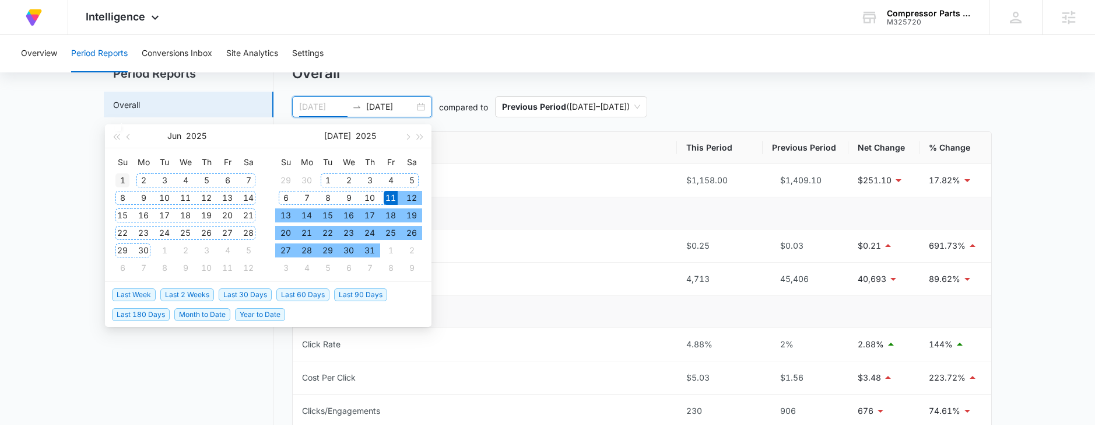
type input "[DATE]"
click at [117, 178] on div "1" at bounding box center [122, 180] width 14 height 14
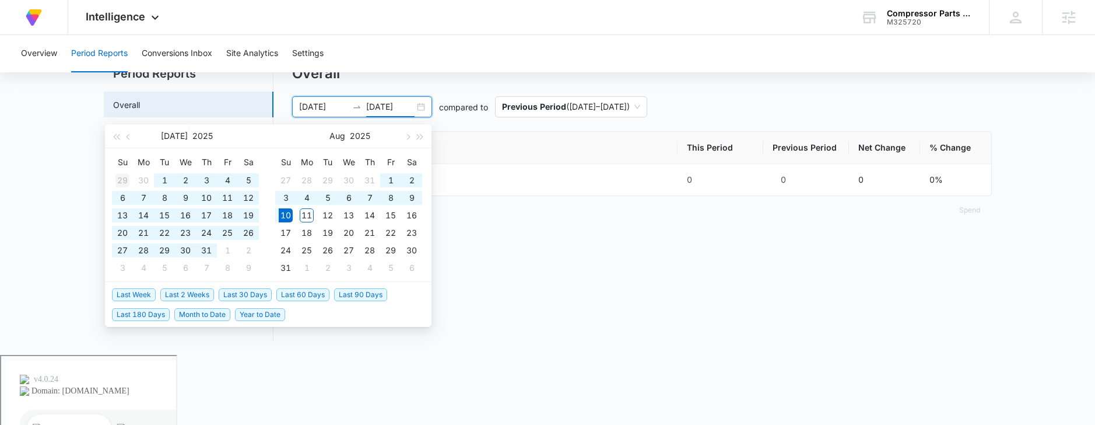
scroll to position [0, 0]
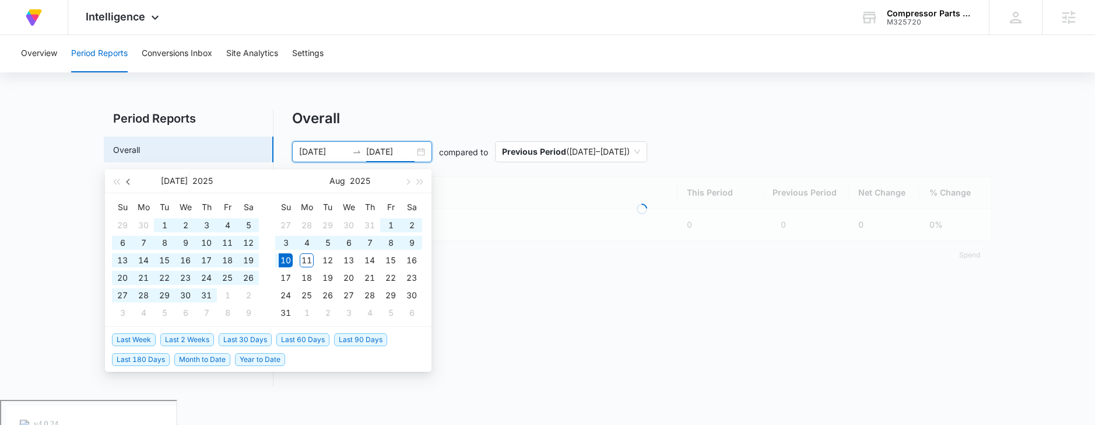
click at [127, 181] on span "button" at bounding box center [130, 181] width 6 height 6
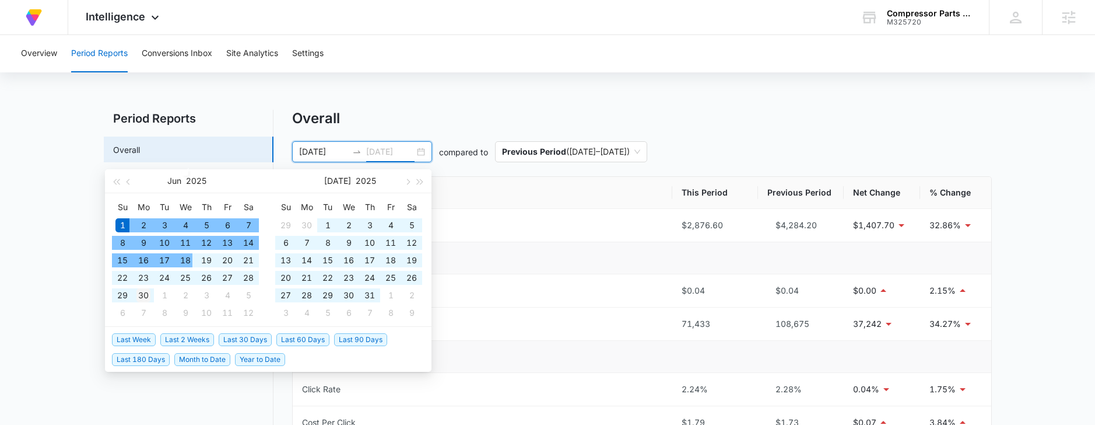
type input "[DATE]"
click at [139, 302] on td "30" at bounding box center [143, 294] width 21 height 17
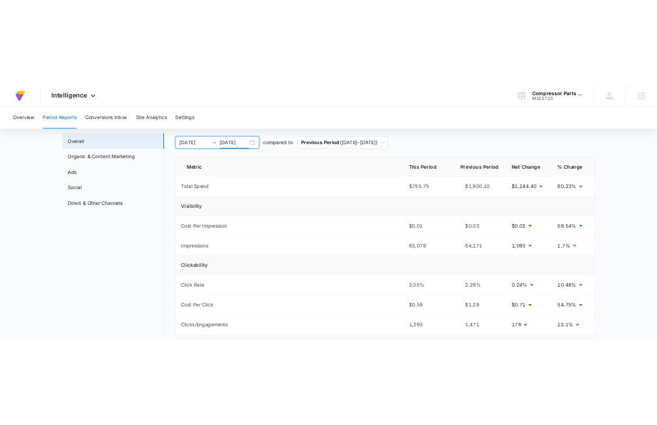
scroll to position [60, 0]
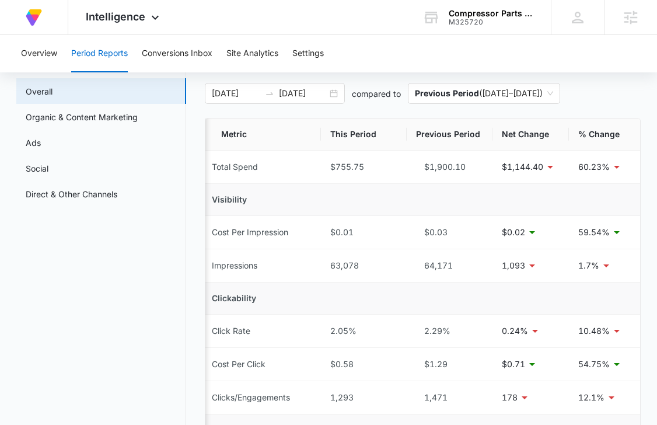
scroll to position [55, 0]
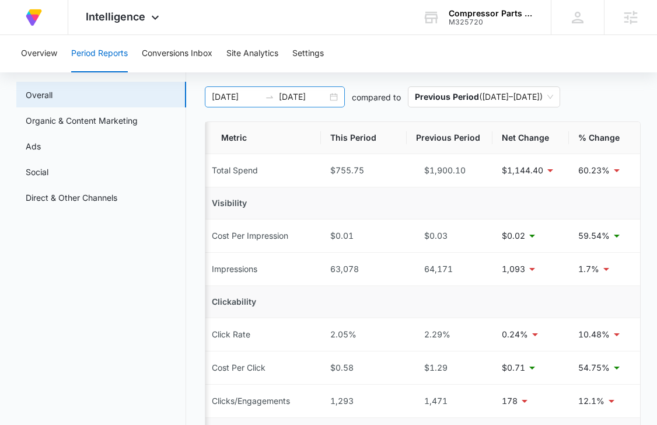
click at [336, 101] on div "[DATE] [DATE]" at bounding box center [275, 96] width 140 height 21
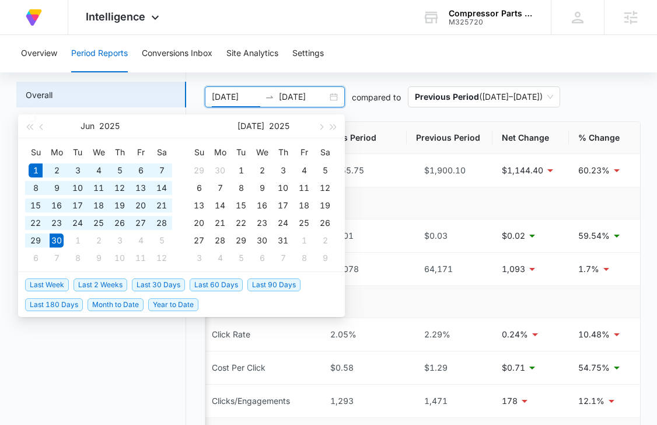
click at [416, 153] on th "Previous Period" at bounding box center [449, 138] width 86 height 32
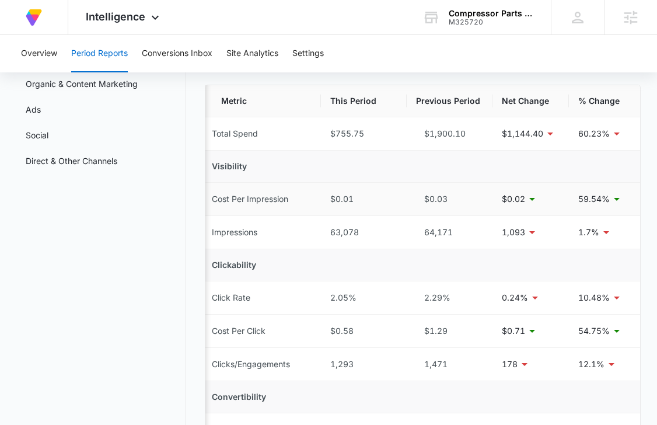
scroll to position [94, 0]
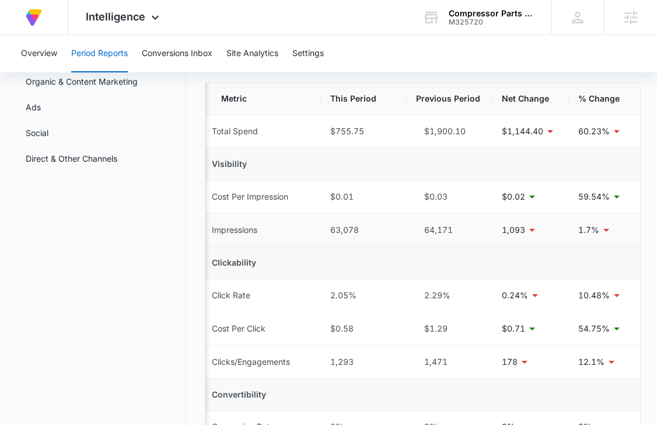
click at [445, 227] on div "64,171" at bounding box center [449, 229] width 67 height 13
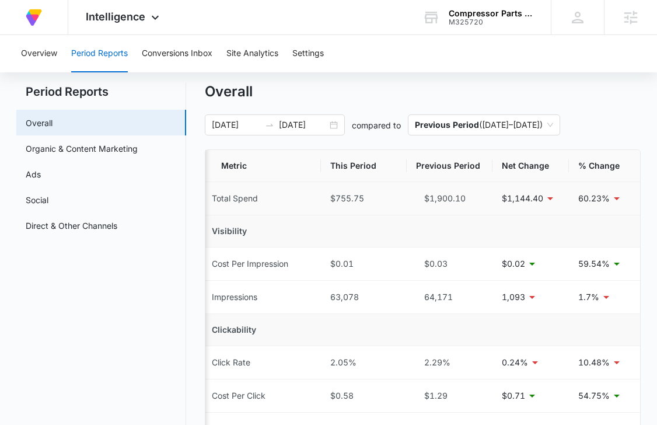
scroll to position [30, 0]
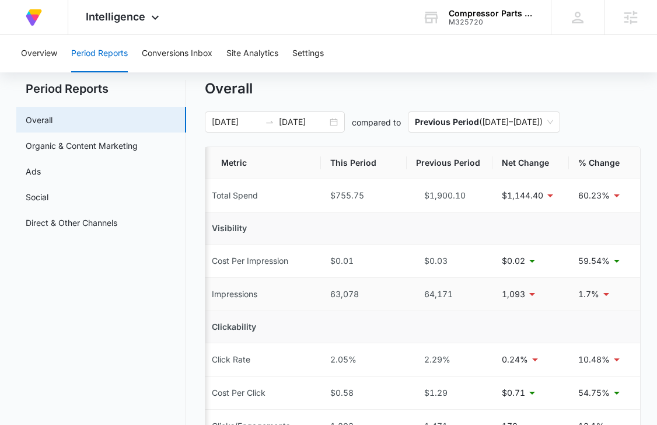
click at [436, 305] on td "64,171" at bounding box center [449, 294] width 86 height 33
drag, startPoint x: 455, startPoint y: 294, endPoint x: 423, endPoint y: 294, distance: 32.7
click at [423, 294] on div "64,171" at bounding box center [449, 293] width 67 height 13
copy div "64,171"
drag, startPoint x: 365, startPoint y: 296, endPoint x: 329, endPoint y: 296, distance: 36.2
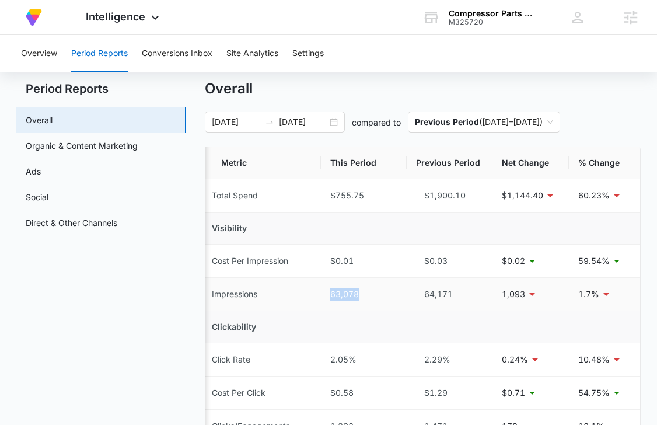
click at [330, 296] on div "63,078" at bounding box center [363, 293] width 67 height 13
copy div "63,078"
click at [67, 141] on link "Organic & Content Marketing" at bounding box center [82, 145] width 112 height 12
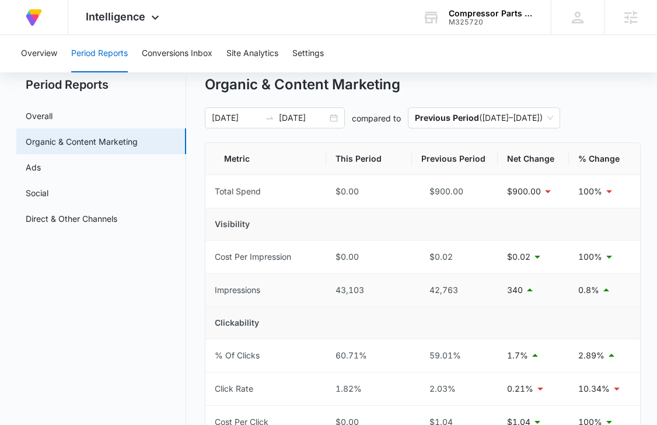
scroll to position [36, 0]
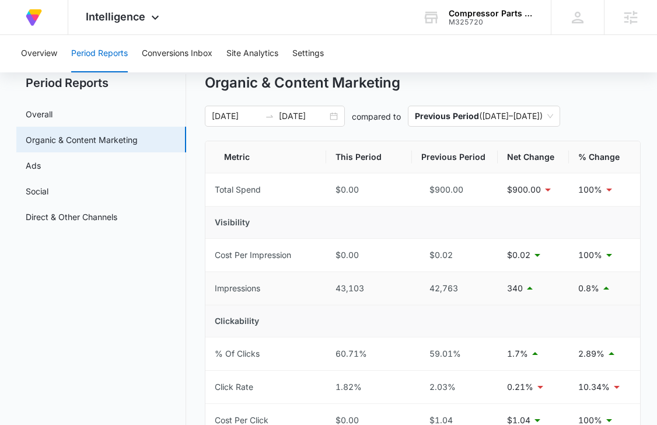
click at [434, 279] on td "42,763" at bounding box center [455, 288] width 86 height 33
drag, startPoint x: 464, startPoint y: 282, endPoint x: 429, endPoint y: 283, distance: 35.0
click at [429, 283] on div "42,763" at bounding box center [454, 288] width 67 height 13
copy div "42,763"
click at [352, 284] on div "43,103" at bounding box center [368, 288] width 67 height 13
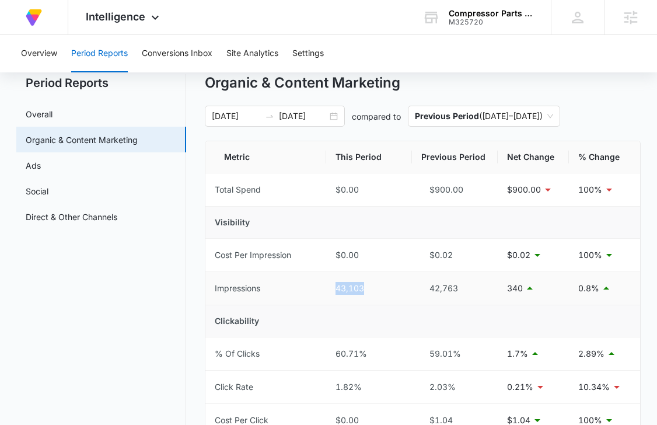
click at [352, 284] on div "43,103" at bounding box center [368, 288] width 67 height 13
copy div "43,103"
click at [433, 240] on td "$0.02" at bounding box center [455, 254] width 86 height 33
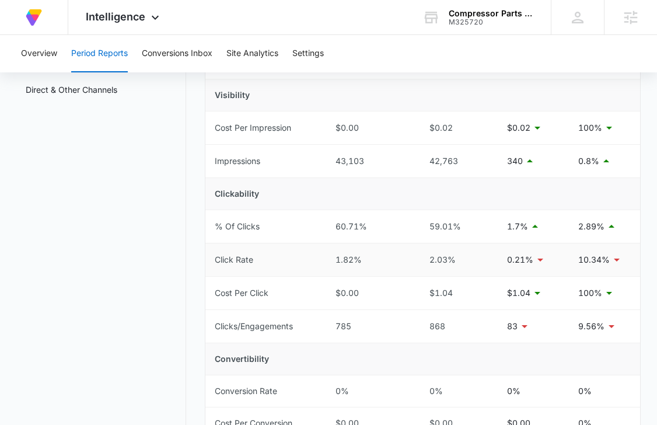
scroll to position [176, 0]
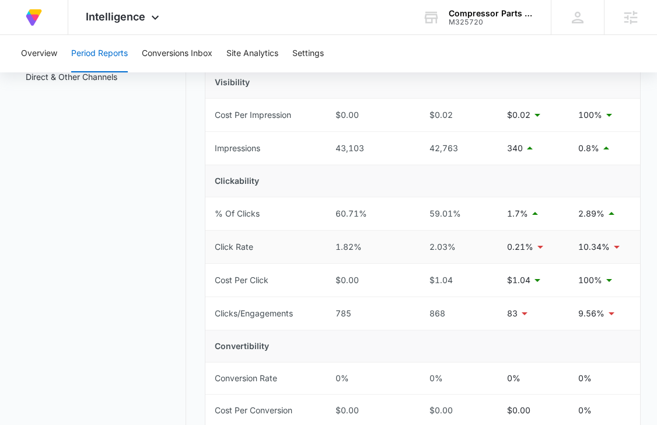
click at [443, 245] on div "2.03%" at bounding box center [454, 246] width 67 height 13
copy div "2.03%"
click at [352, 247] on div "1.82%" at bounding box center [368, 246] width 67 height 13
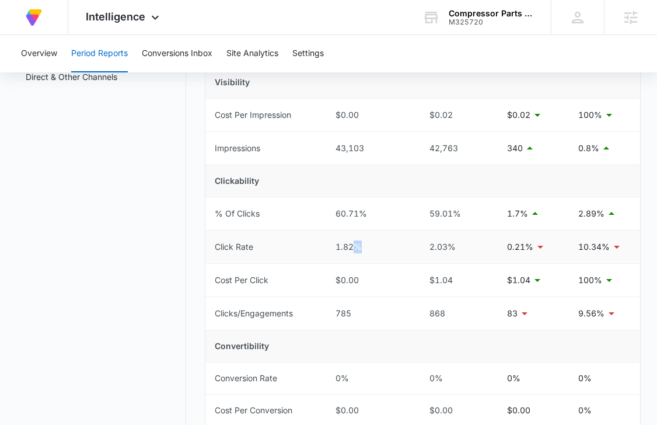
click at [352, 247] on div "1.82%" at bounding box center [368, 246] width 67 height 13
copy div "1.82%"
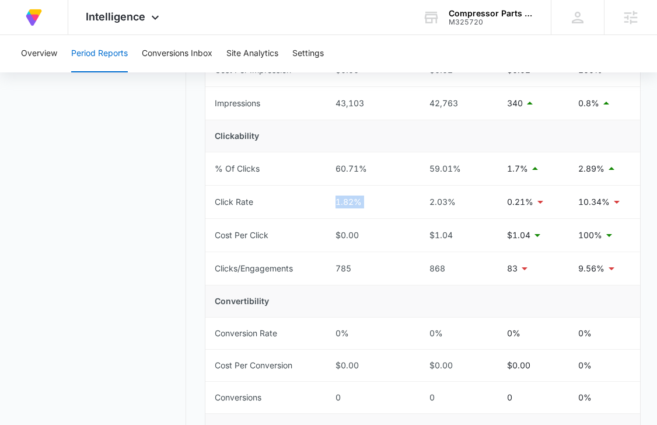
scroll to position [232, 0]
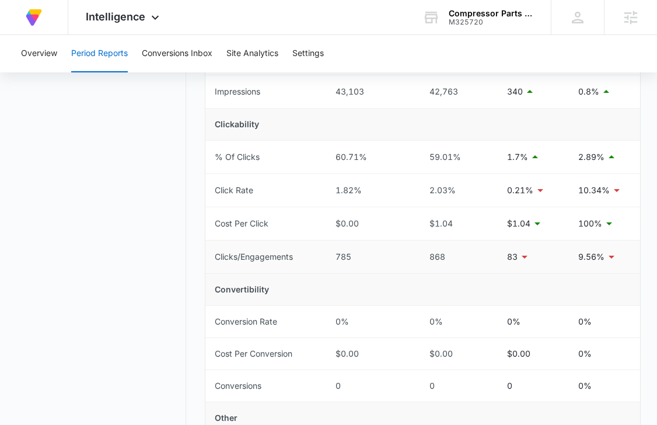
click at [391, 255] on div "785" at bounding box center [368, 256] width 67 height 13
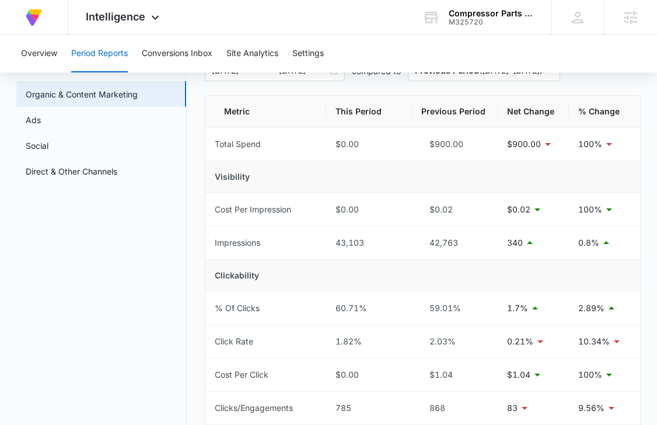
scroll to position [0, 0]
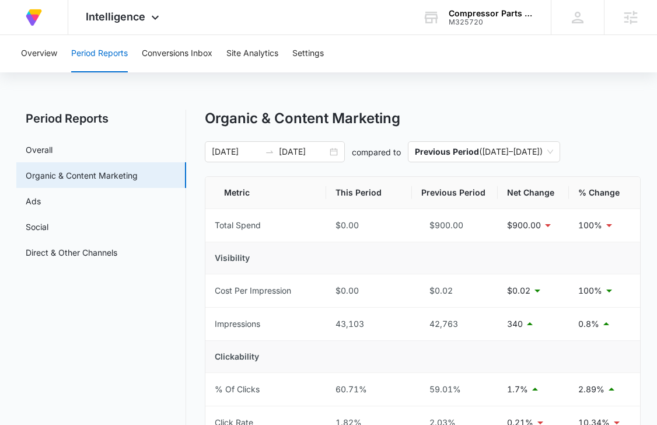
click at [62, 55] on div "Overview Period Reports Conversions Inbox Site Analytics Settings" at bounding box center [328, 53] width 629 height 37
click at [50, 55] on button "Overview" at bounding box center [39, 53] width 36 height 37
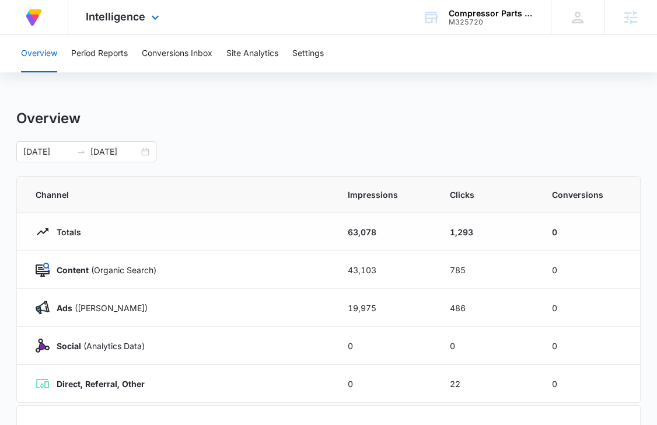
click at [138, 7] on div "Intelligence Apps Reputation Forms CRM Email Social Content Ads Intelligence Fi…" at bounding box center [123, 17] width 111 height 34
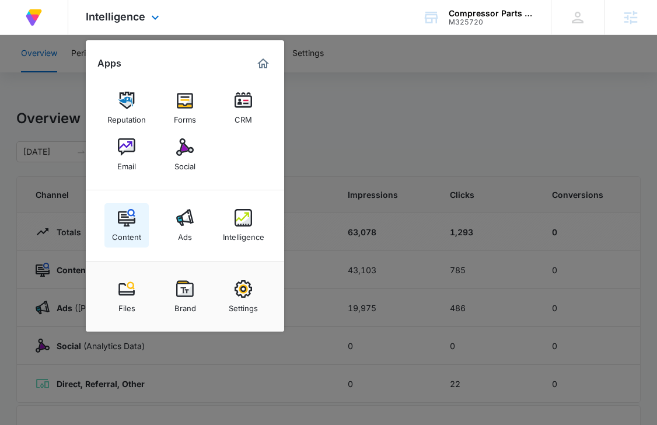
click at [138, 226] on div "Content" at bounding box center [126, 233] width 29 height 15
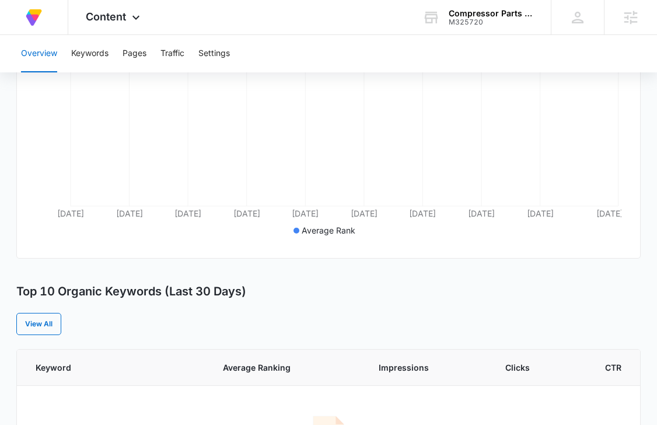
scroll to position [86, 0]
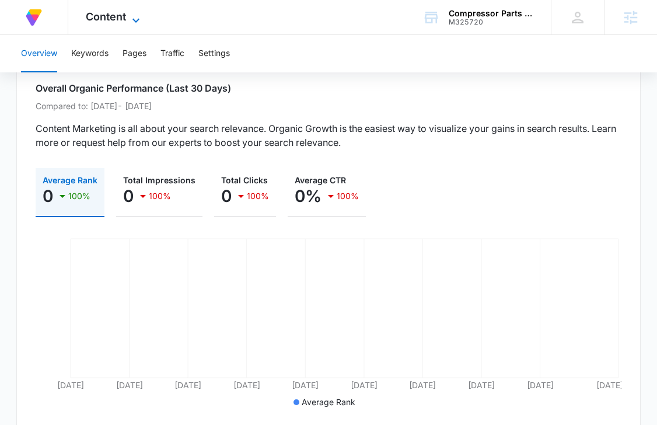
click at [129, 13] on icon at bounding box center [136, 20] width 14 height 14
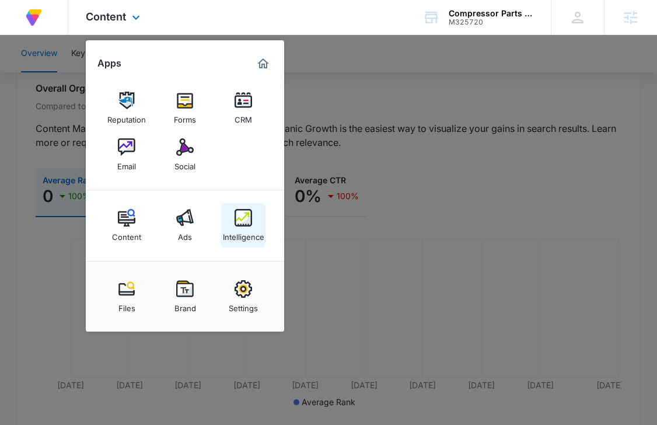
click at [240, 226] on link "Intelligence" at bounding box center [243, 225] width 44 height 44
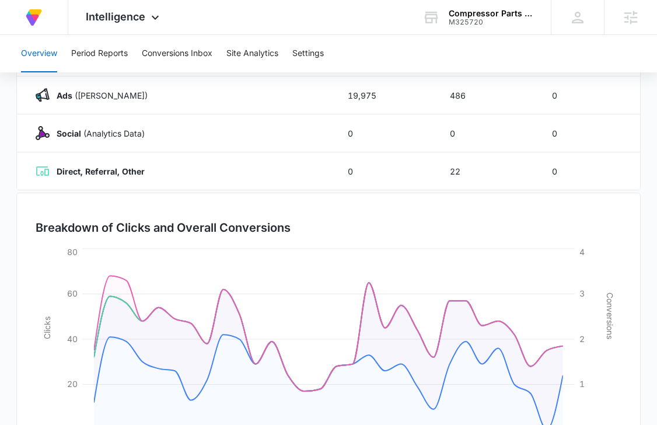
scroll to position [297, 0]
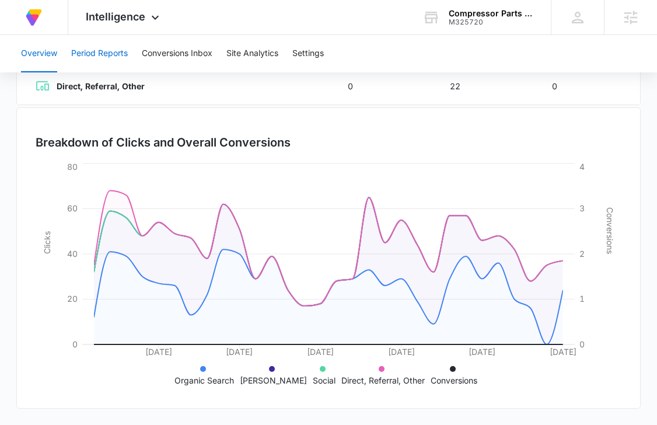
click at [109, 53] on button "Period Reports" at bounding box center [99, 53] width 57 height 37
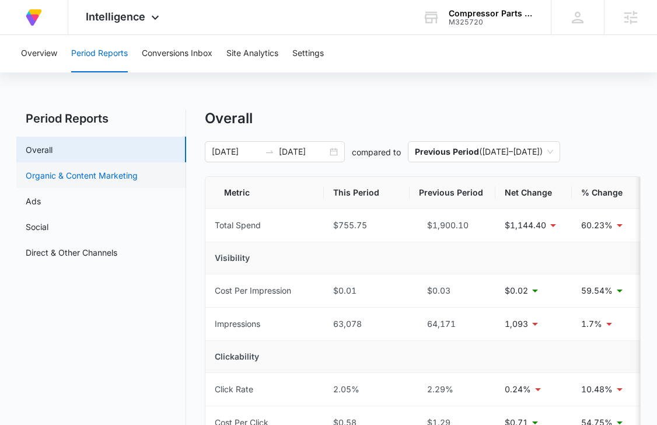
click at [107, 181] on link "Organic & Content Marketing" at bounding box center [82, 175] width 112 height 12
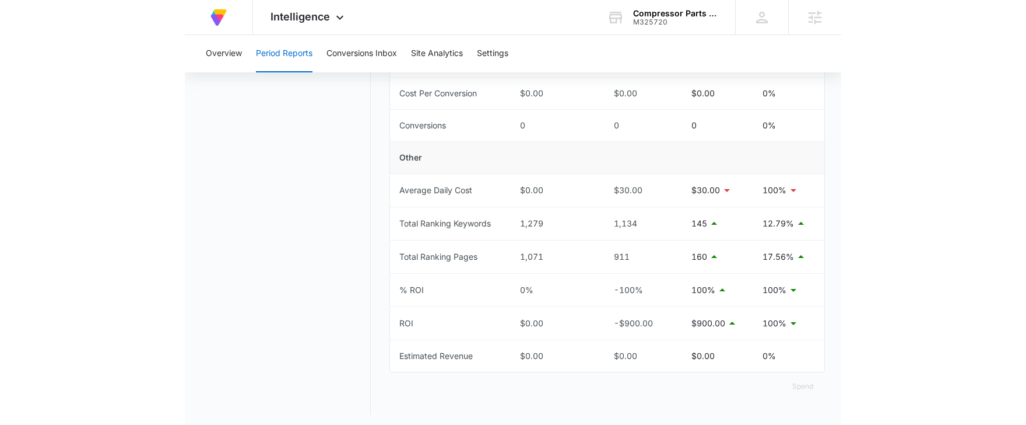
scroll to position [496, 0]
